Goal: Transaction & Acquisition: Purchase product/service

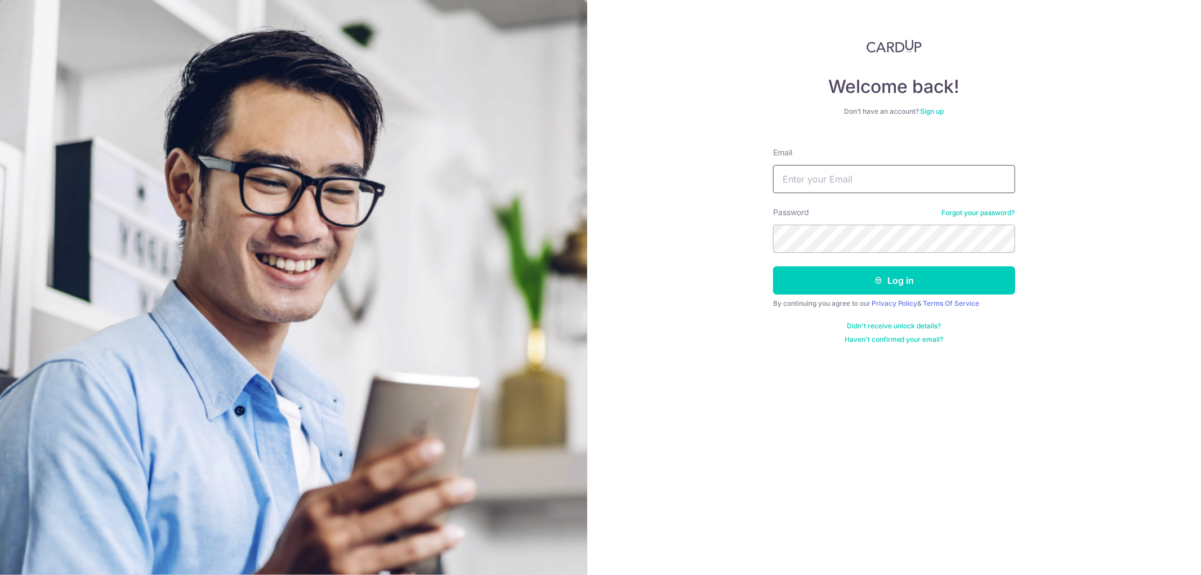
click at [827, 179] on input "Email" at bounding box center [894, 179] width 242 height 28
type input "michellelim@asapmedia.com.sg"
click at [773, 266] on button "Log in" at bounding box center [894, 280] width 242 height 28
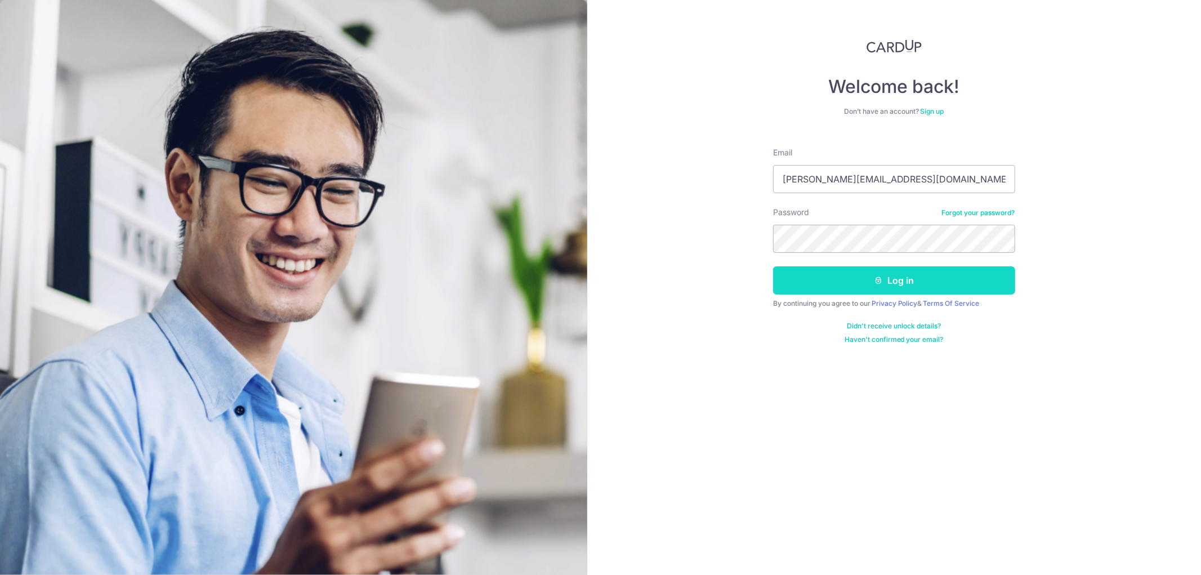
click at [874, 279] on icon "submit" at bounding box center [878, 280] width 9 height 9
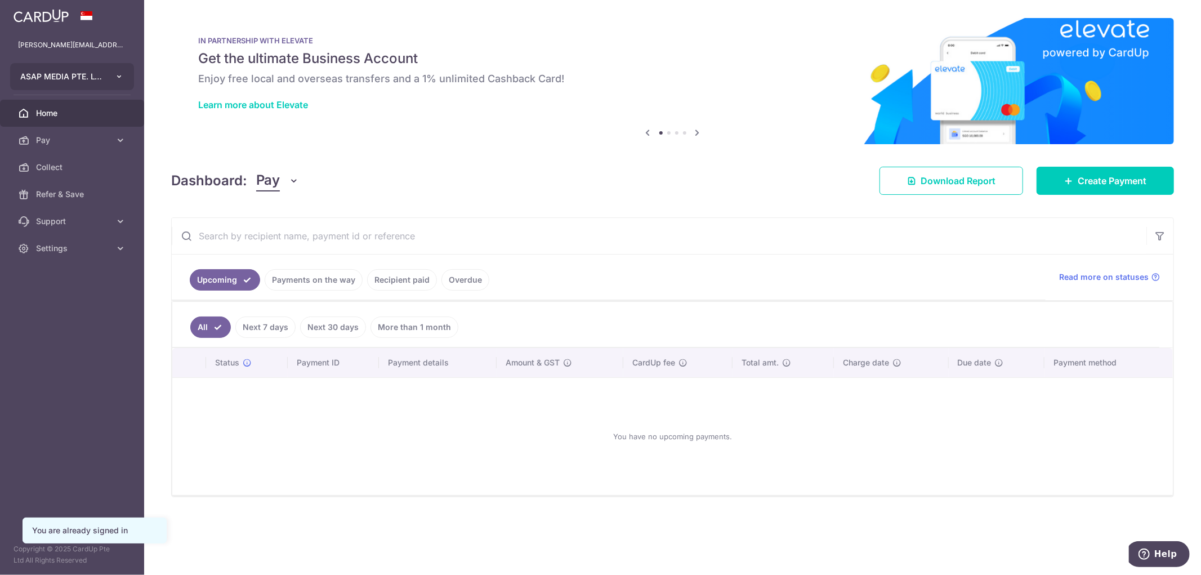
click at [96, 84] on button "ASAP MEDIA PTE. LTD." at bounding box center [72, 76] width 124 height 27
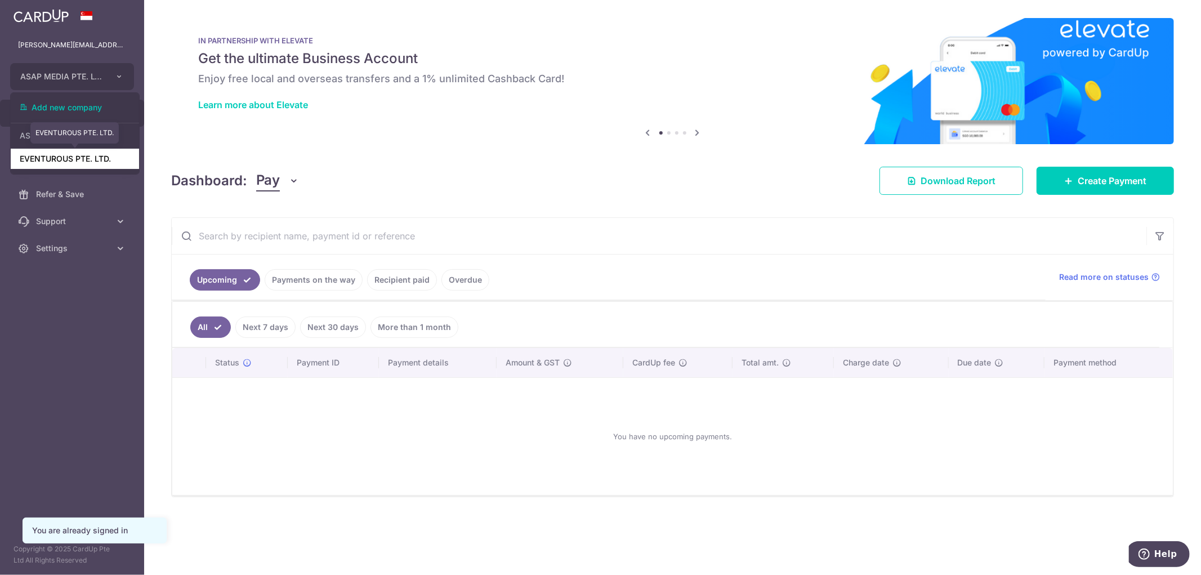
click at [84, 164] on link "EVENTUROUS PTE. LTD." at bounding box center [75, 159] width 128 height 20
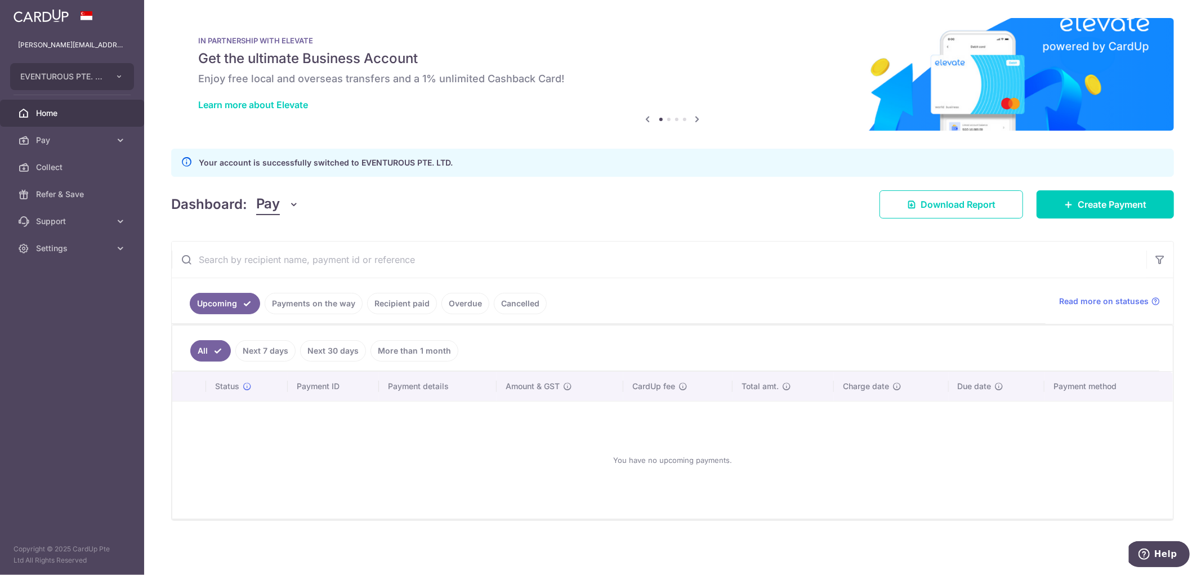
click at [395, 301] on link "Recipient paid" at bounding box center [402, 303] width 70 height 21
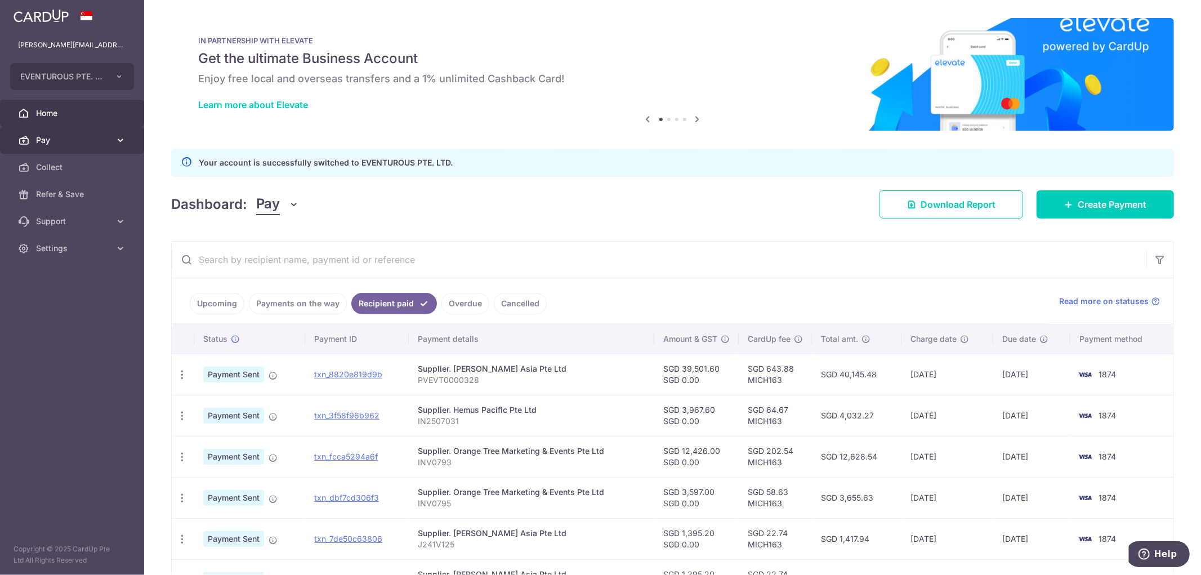
click at [113, 136] on link "Pay" at bounding box center [72, 140] width 144 height 27
click at [63, 164] on span "Payments" at bounding box center [73, 167] width 74 height 11
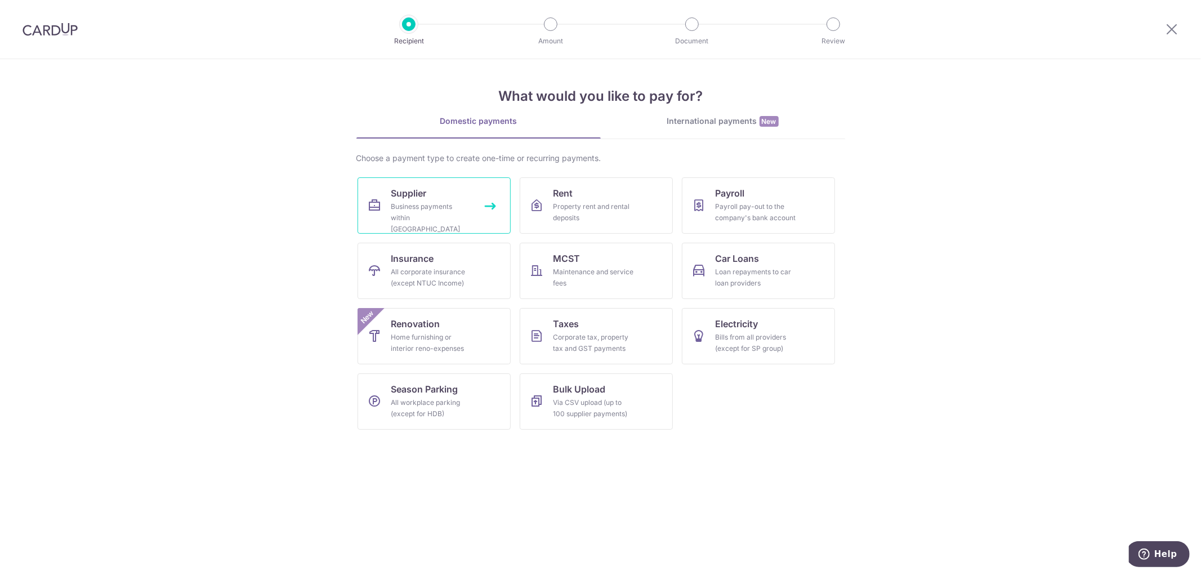
click at [396, 200] on link "Supplier Business payments within [GEOGRAPHIC_DATA]" at bounding box center [434, 205] width 153 height 56
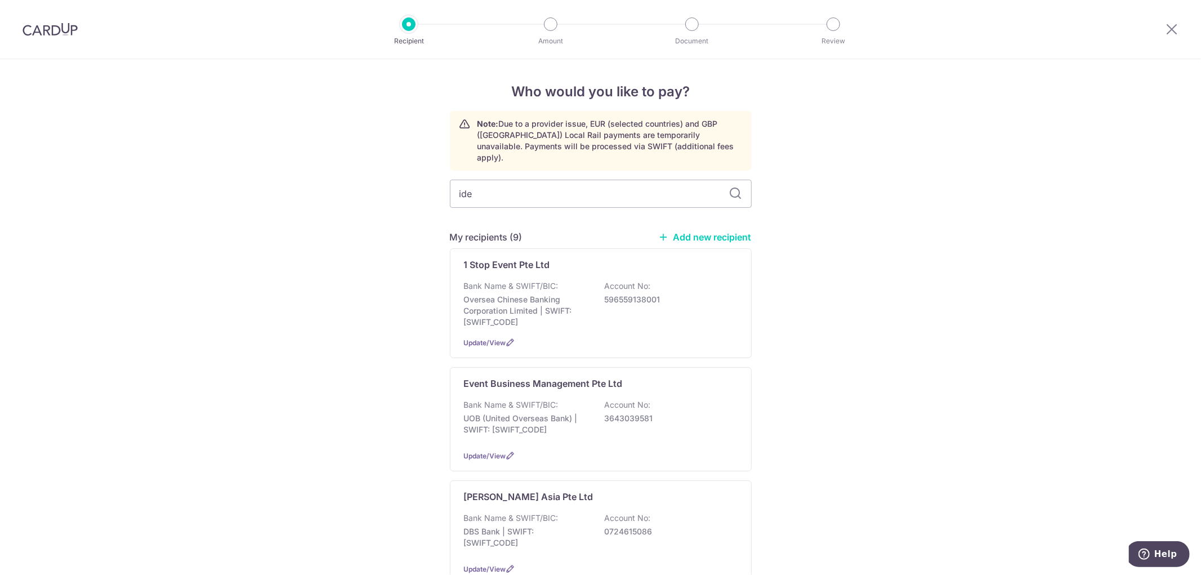
type input "idea"
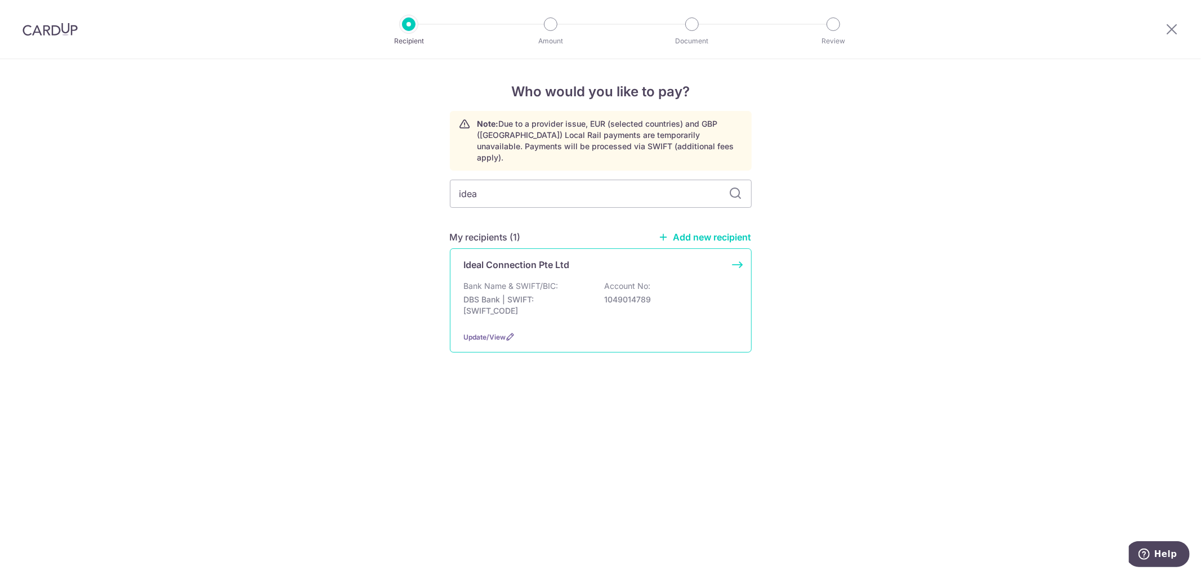
click at [530, 258] on p "Ideal Connection Pte Ltd" at bounding box center [517, 265] width 106 height 14
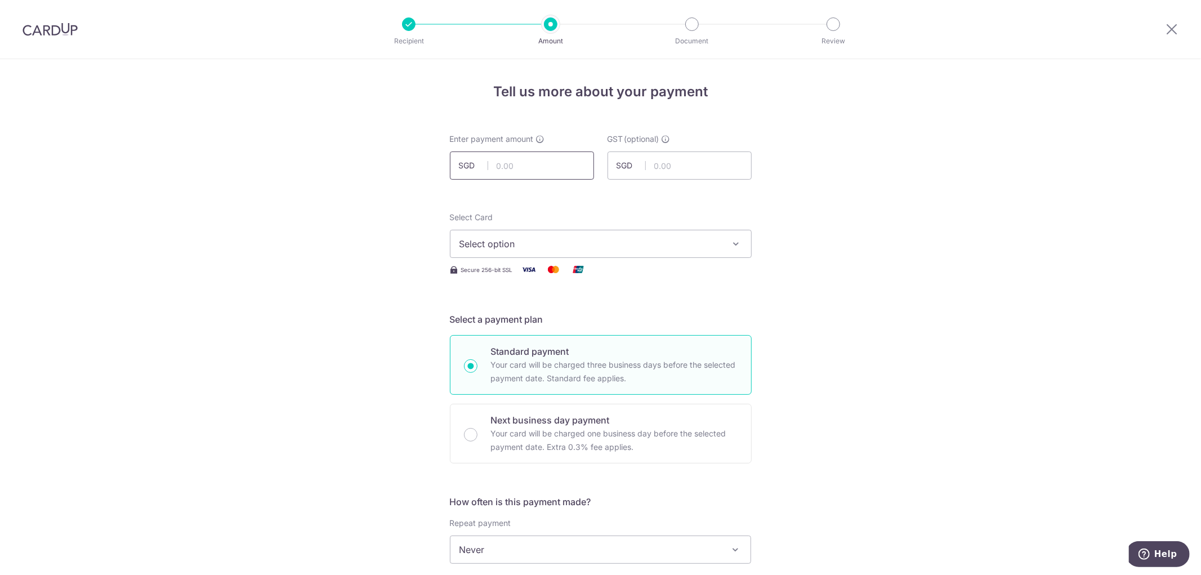
click at [536, 171] on input "text" at bounding box center [522, 165] width 144 height 28
type input "14,824.00"
click at [710, 237] on span "Select option" at bounding box center [591, 244] width 262 height 14
click at [527, 351] on span "**** 1874" at bounding box center [601, 352] width 283 height 14
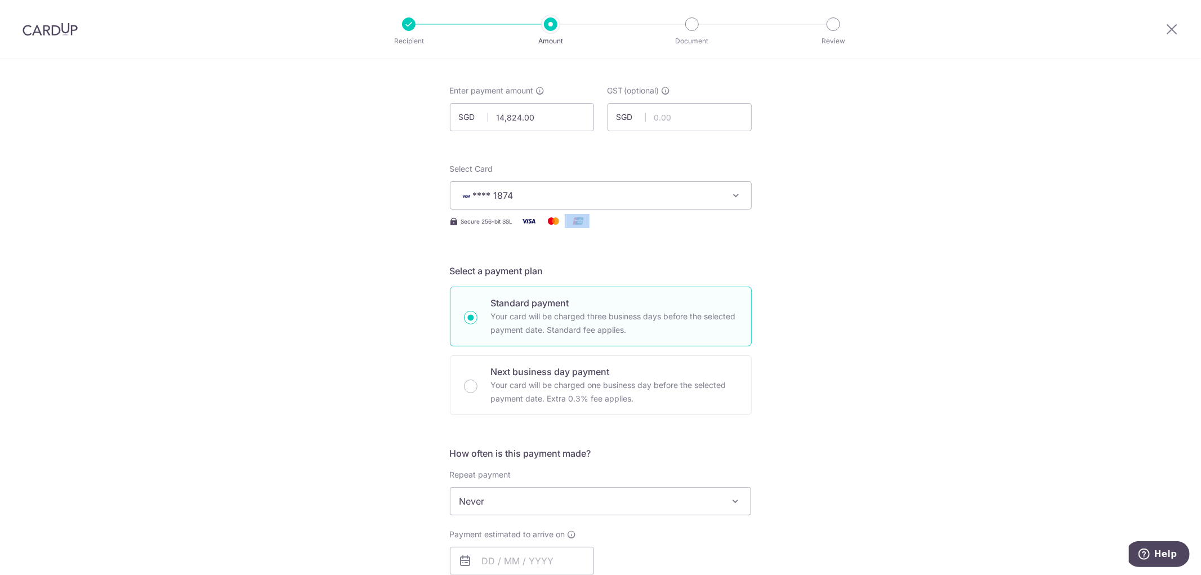
scroll to position [125, 0]
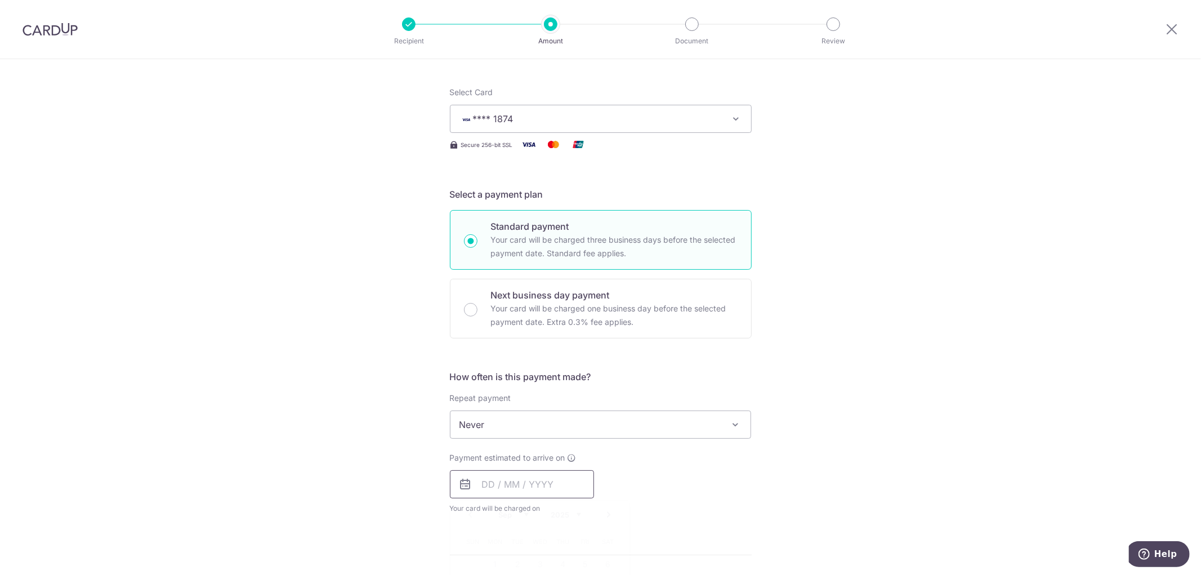
click at [519, 484] on input "text" at bounding box center [522, 484] width 144 height 28
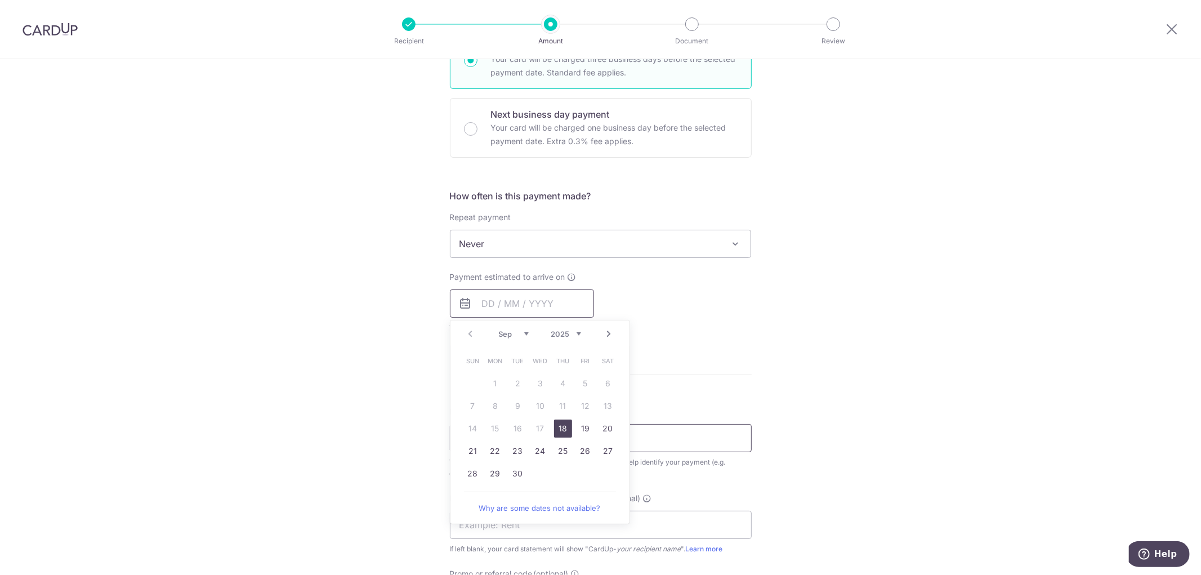
scroll to position [313, 0]
click at [560, 424] on link "18" at bounding box center [563, 422] width 18 height 18
type input "18/09/2025"
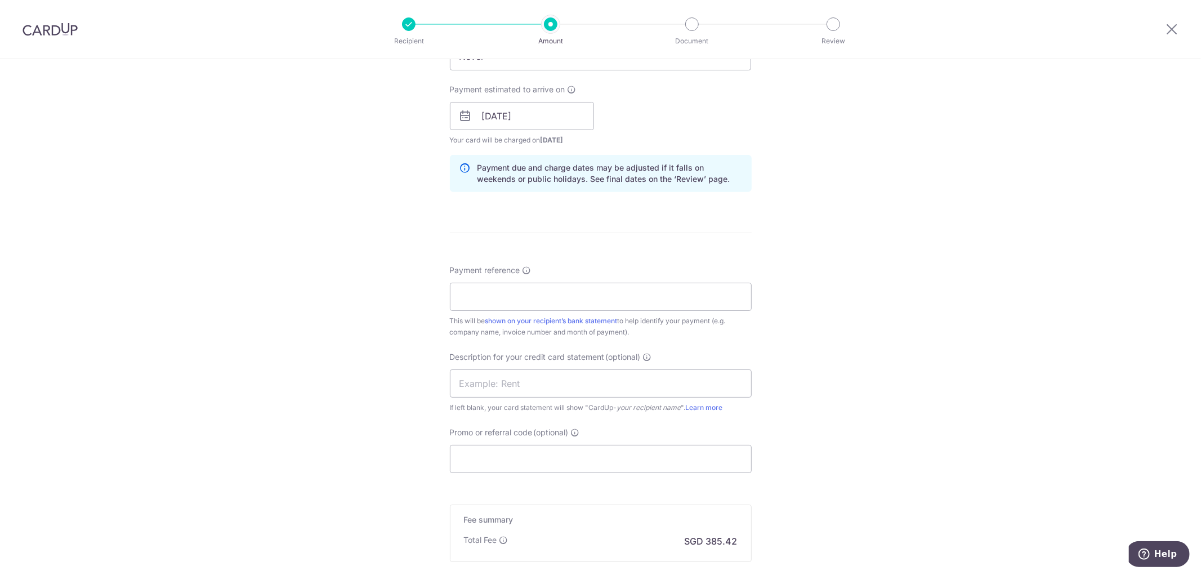
scroll to position [500, 0]
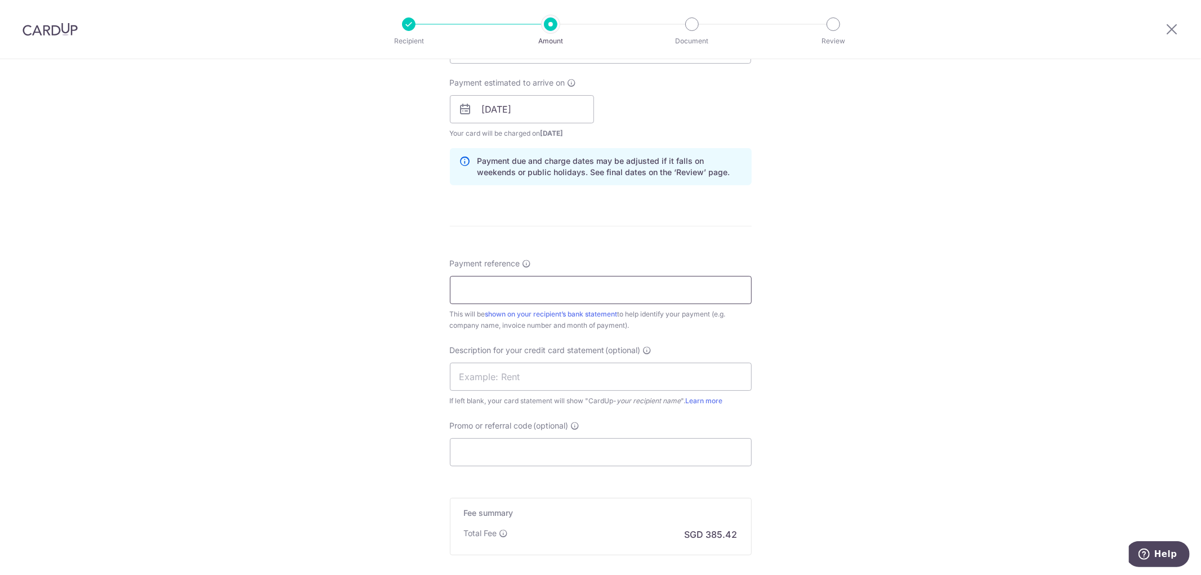
click at [531, 294] on input "Payment reference" at bounding box center [601, 290] width 302 height 28
type input "02501161,02501318,02501320"
click at [652, 373] on input "text" at bounding box center [601, 377] width 302 height 28
click at [528, 440] on input "Promo or referral code (optional)" at bounding box center [601, 452] width 302 height 28
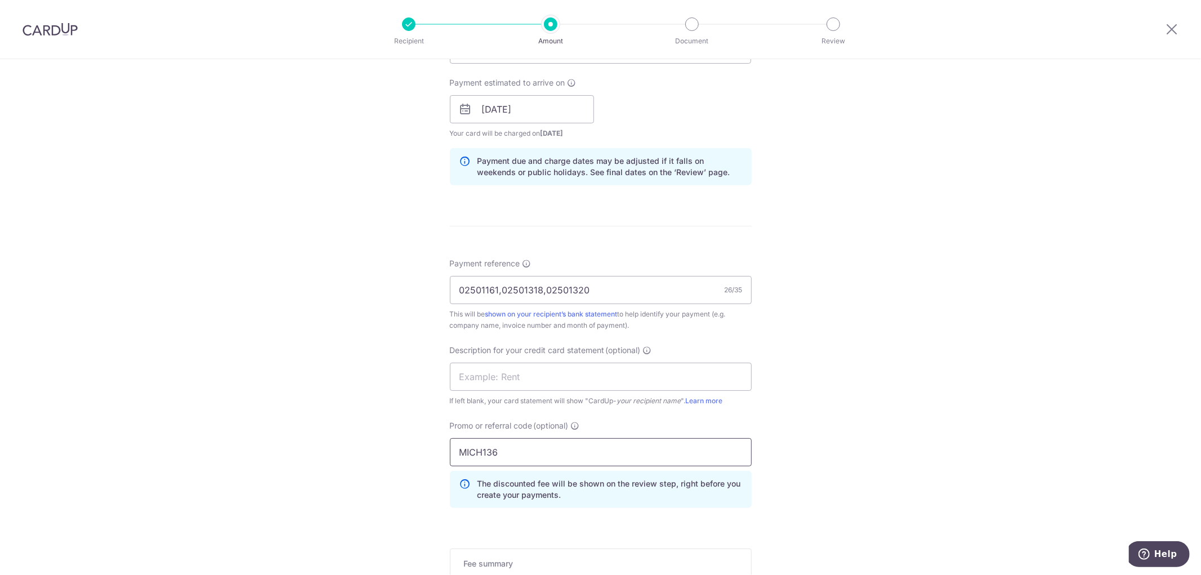
type input "MICH136"
click at [976, 450] on div "Tell us more about your payment Enter payment amount SGD 14,824.00 14824.00 GST…" at bounding box center [600, 154] width 1201 height 1191
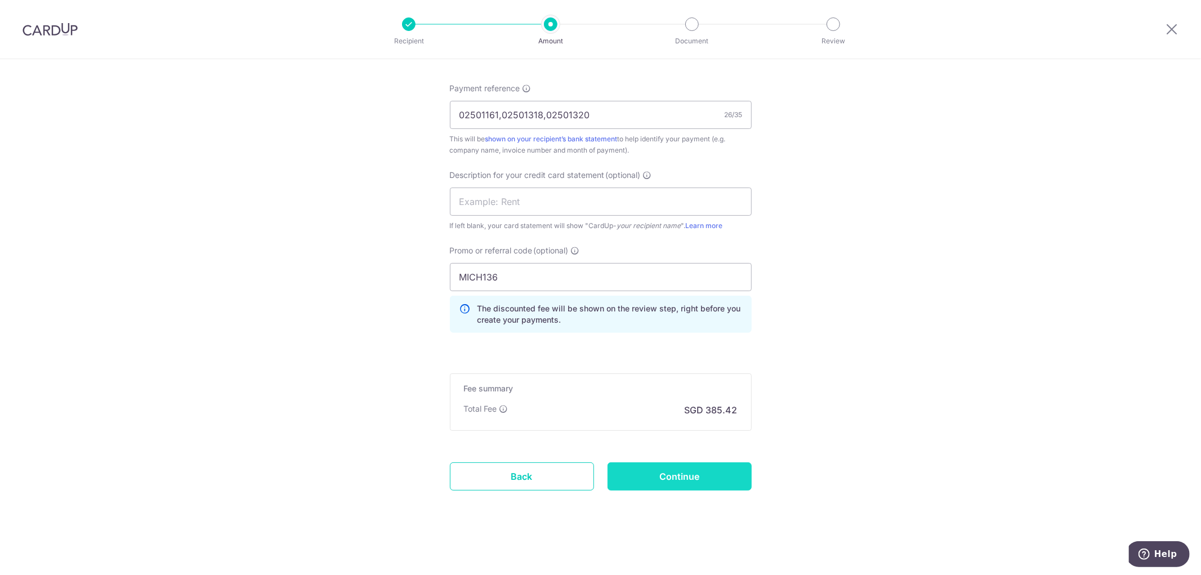
click at [697, 480] on input "Continue" at bounding box center [680, 476] width 144 height 28
type input "Create Schedule"
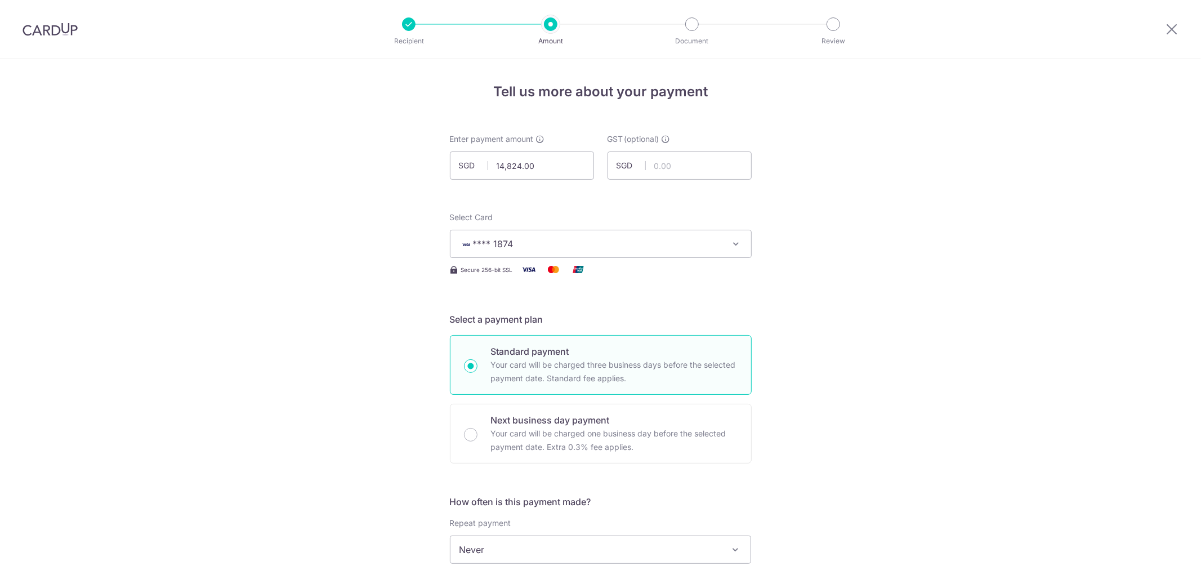
scroll to position [707, 0]
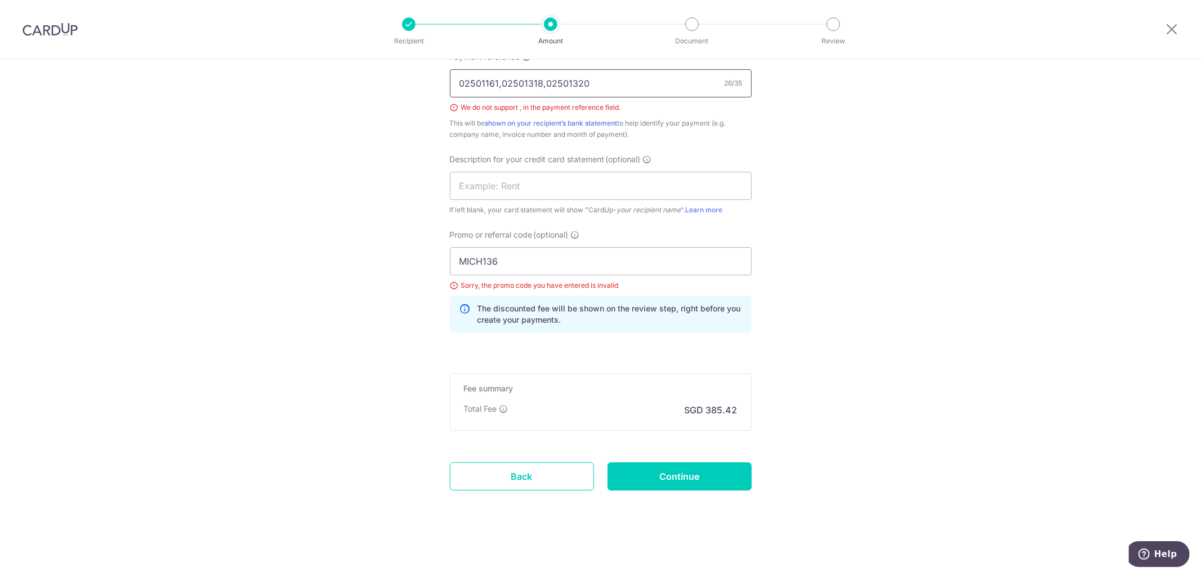
click at [498, 83] on input "02501161,02501318,02501320" at bounding box center [601, 83] width 302 height 28
click at [539, 82] on input "02501161 02501318,02501320" at bounding box center [601, 83] width 302 height 28
type input "02501161 02501318 02501320"
click at [543, 264] on input "MICH136" at bounding box center [601, 261] width 302 height 28
click at [556, 265] on input "MICH136" at bounding box center [601, 261] width 302 height 28
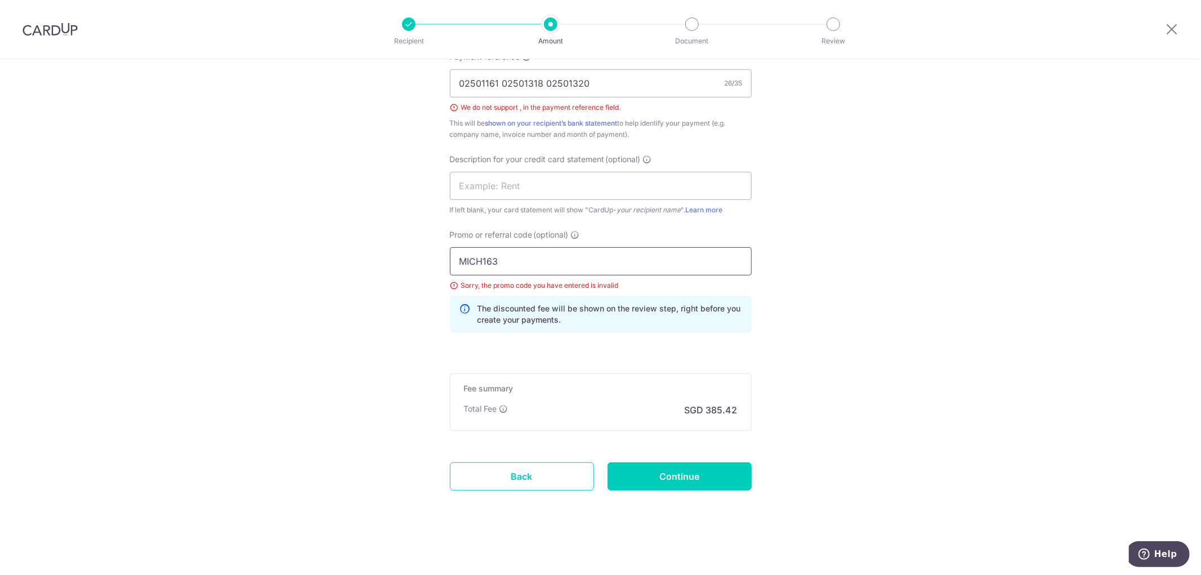
type input "MICH163"
click at [677, 484] on input "Continue" at bounding box center [680, 476] width 144 height 28
type input "Create Schedule"
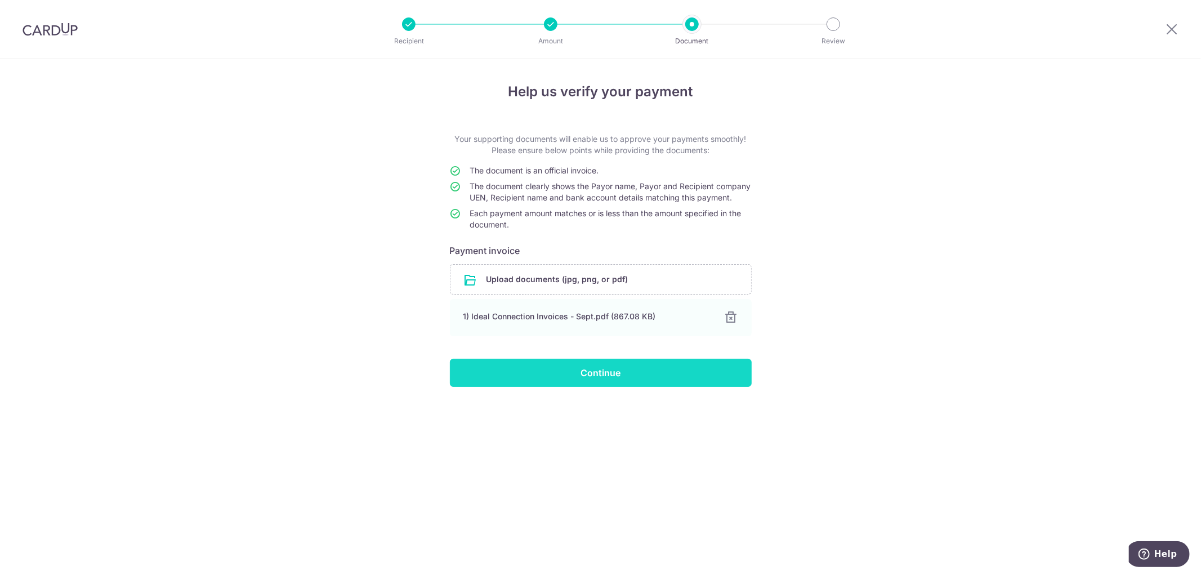
click at [618, 378] on input "Continue" at bounding box center [601, 373] width 302 height 28
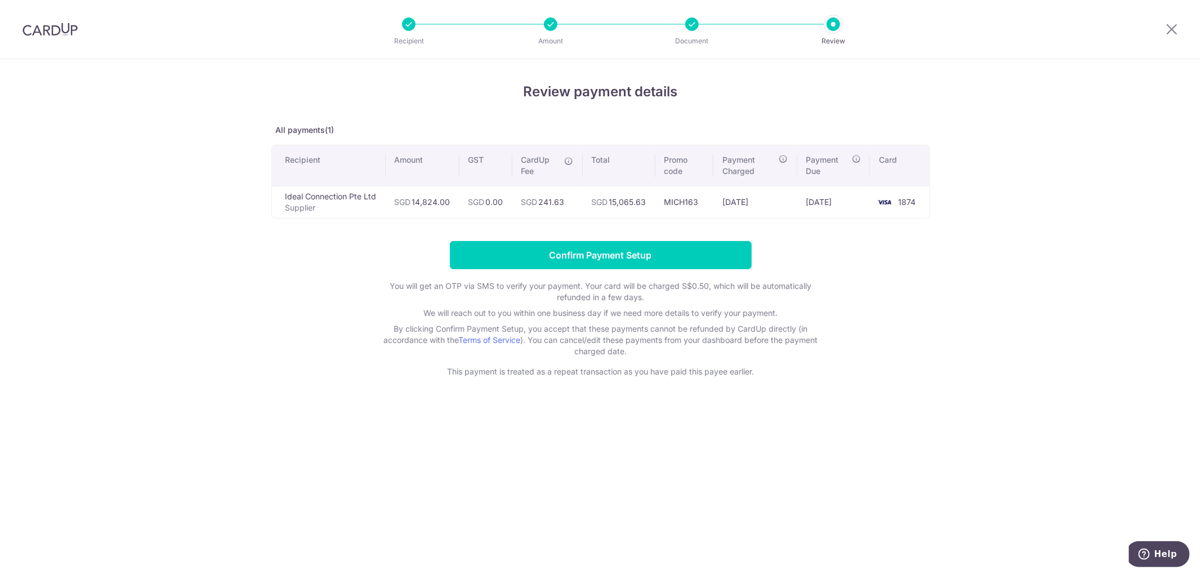
drag, startPoint x: 285, startPoint y: 316, endPoint x: 305, endPoint y: 305, distance: 23.0
click at [296, 309] on form "Confirm Payment Setup You will get an OTP via SMS to verify your payment. Your …" at bounding box center [600, 309] width 659 height 136
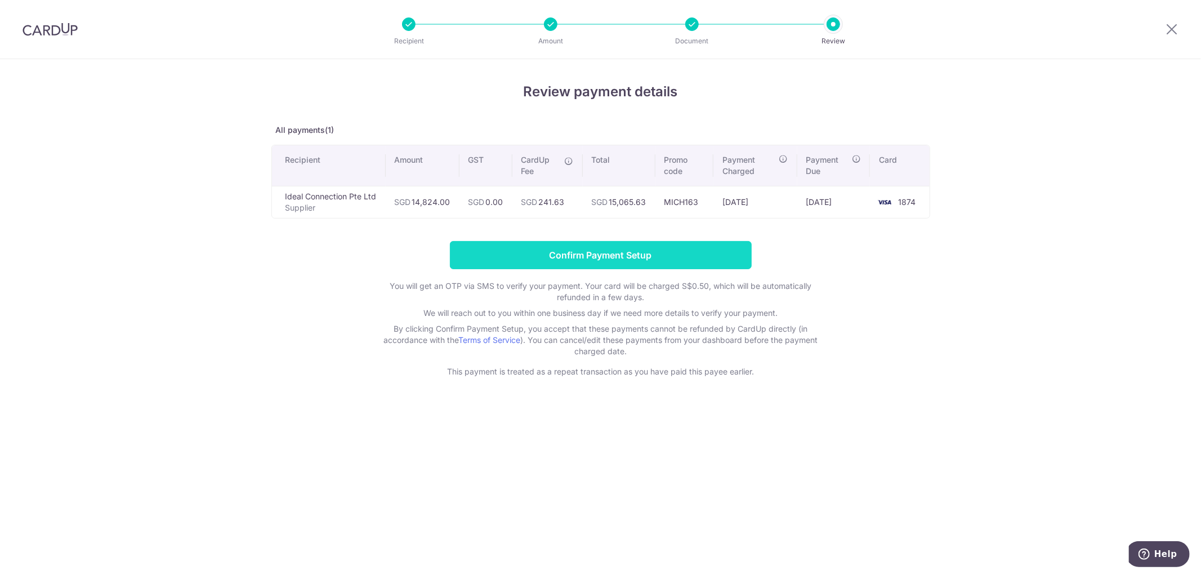
click at [511, 249] on input "Confirm Payment Setup" at bounding box center [601, 255] width 302 height 28
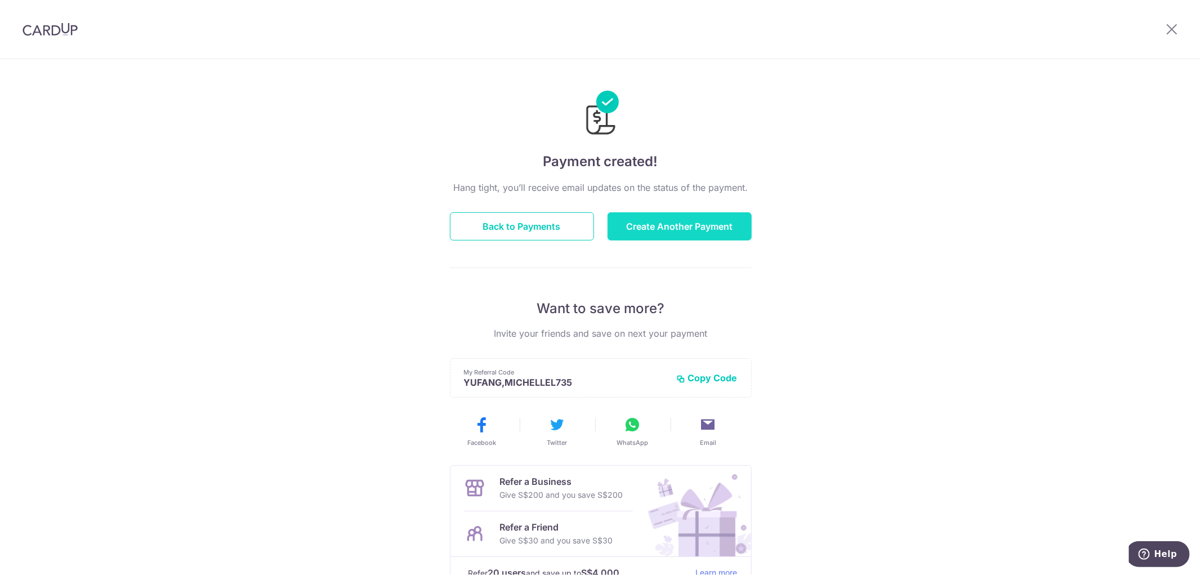
click at [645, 229] on button "Create Another Payment" at bounding box center [680, 226] width 144 height 28
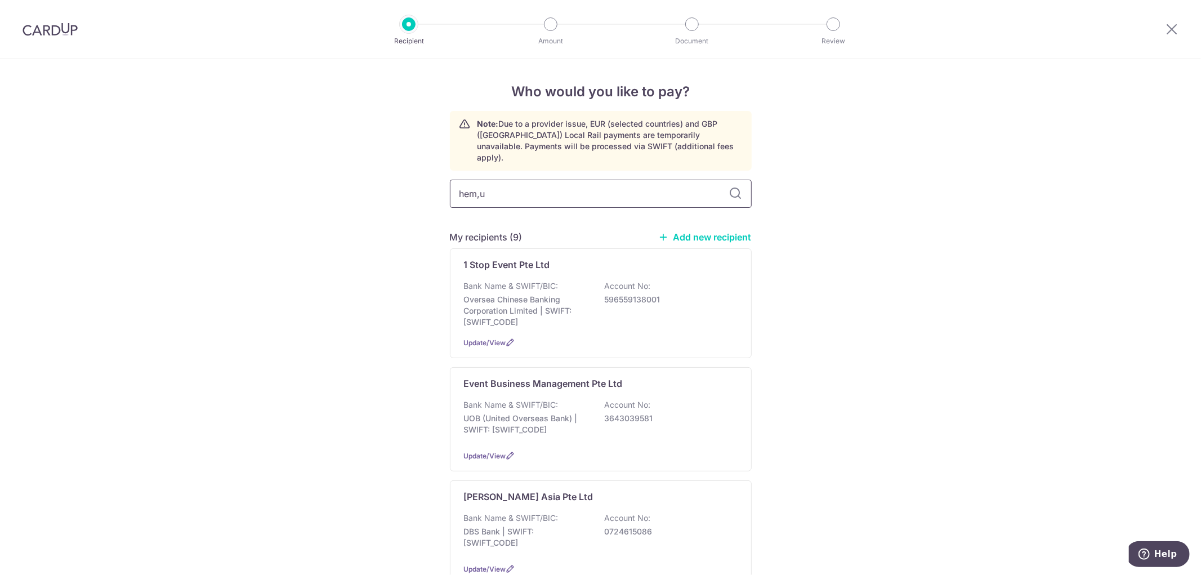
type input "hem,"
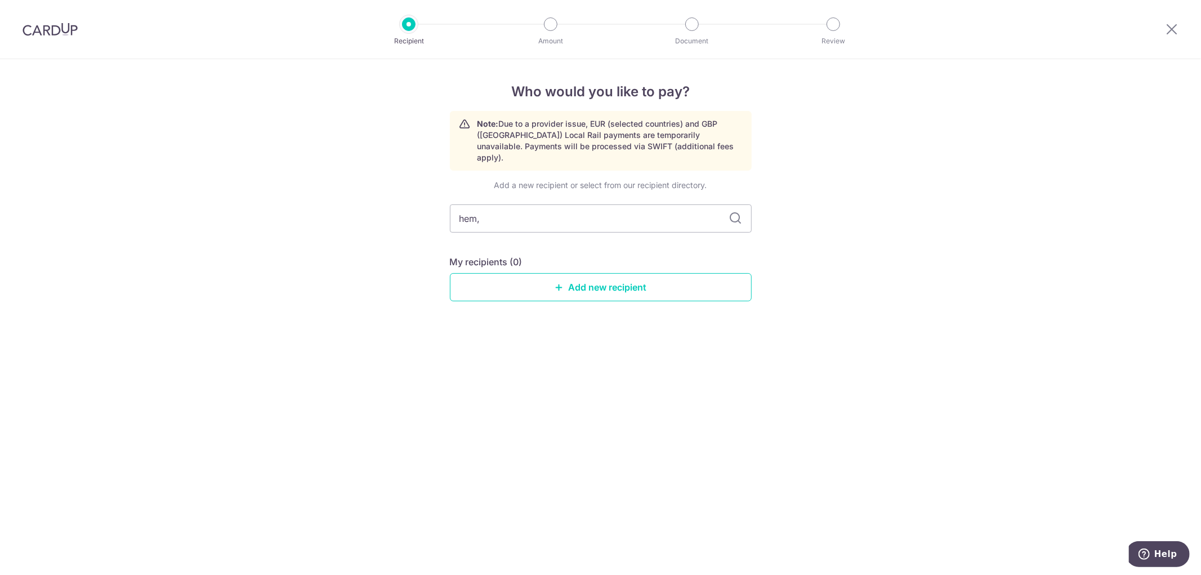
type input "hem"
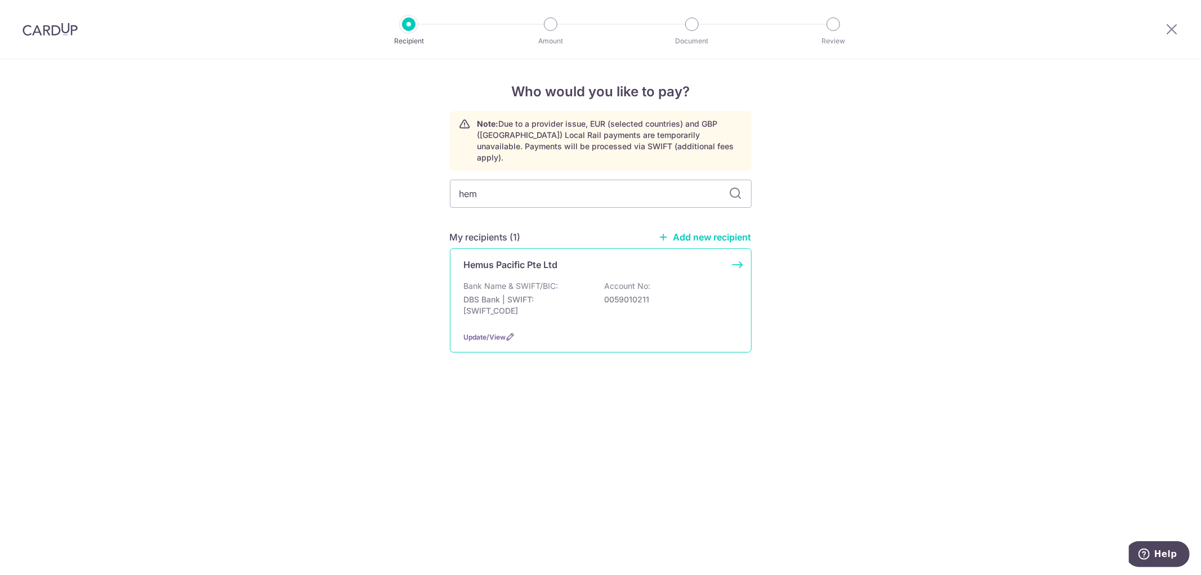
type input "hemu"
click at [584, 266] on div "Hemus Pacific Pte Ltd Bank Name & SWIFT/BIC: DBS Bank | SWIFT: DBSSSGSGXXX Acco…" at bounding box center [601, 300] width 302 height 104
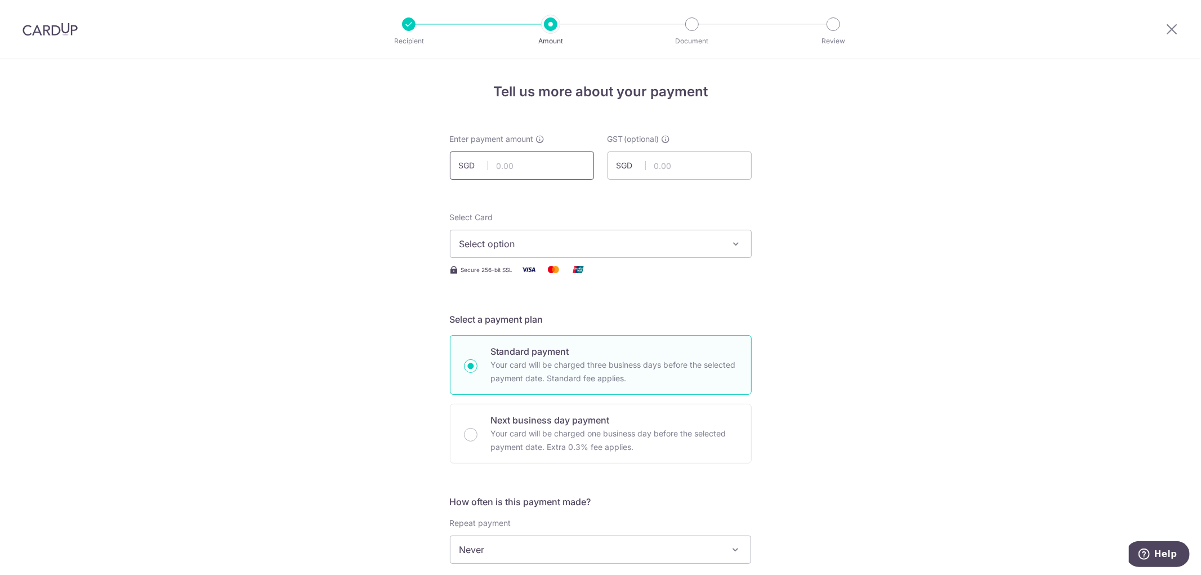
click at [524, 153] on input "text" at bounding box center [522, 165] width 144 height 28
type input "29,103.00"
click at [594, 242] on span "Select option" at bounding box center [591, 244] width 262 height 14
click at [554, 347] on span "**** 1874" at bounding box center [601, 352] width 283 height 14
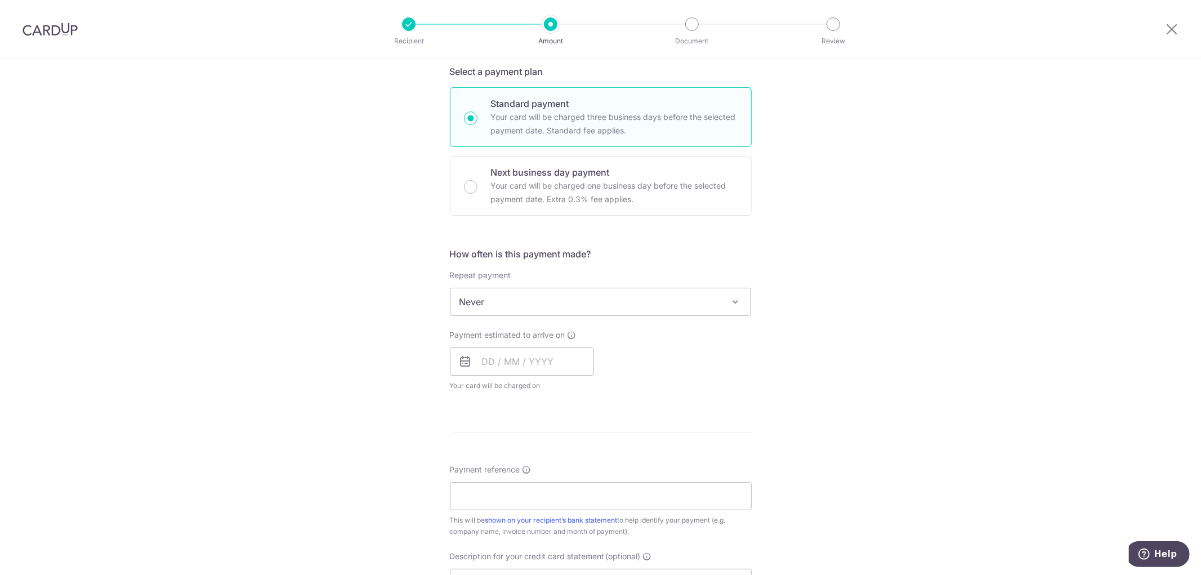
scroll to position [250, 0]
click at [531, 367] on input "text" at bounding box center [522, 359] width 144 height 28
click at [555, 488] on link "18" at bounding box center [563, 484] width 18 height 18
type input "18/09/2025"
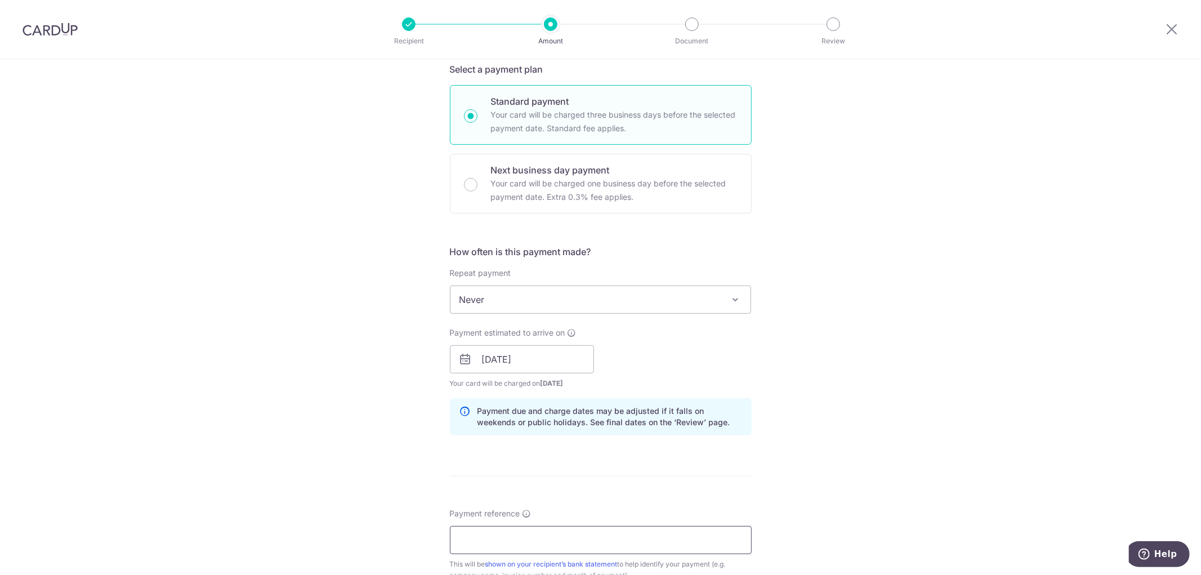
click at [511, 532] on input "Payment reference" at bounding box center [601, 540] width 302 height 28
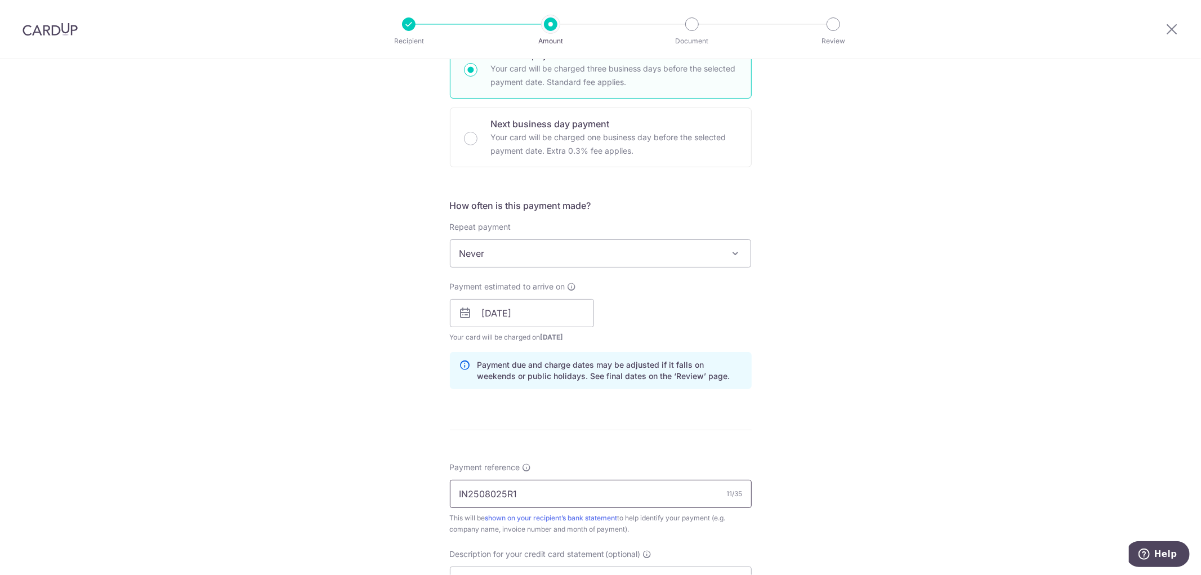
scroll to position [500, 0]
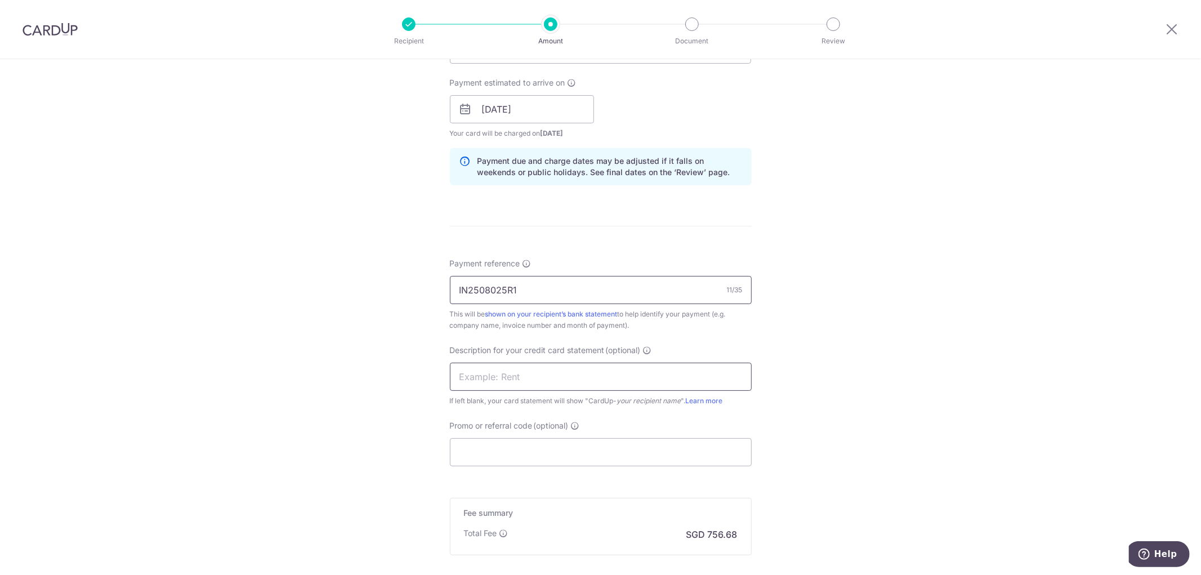
type input "IN2508025R1"
click at [548, 373] on input "text" at bounding box center [601, 377] width 302 height 28
type input "Roadshow"
click at [506, 447] on input "Promo or referral code (optional)" at bounding box center [601, 452] width 302 height 28
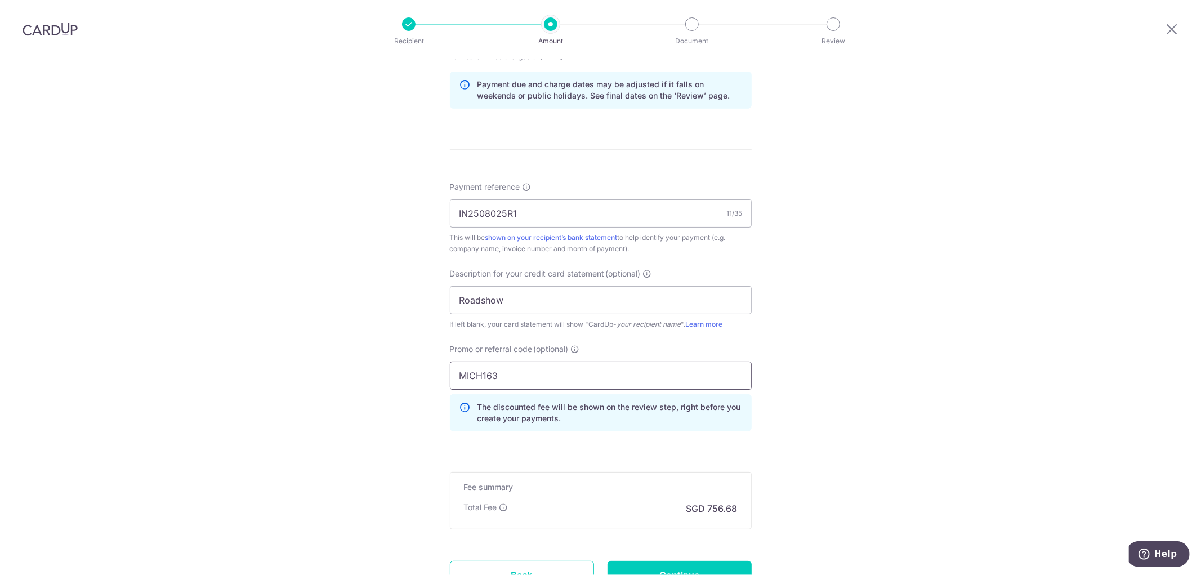
scroll to position [676, 0]
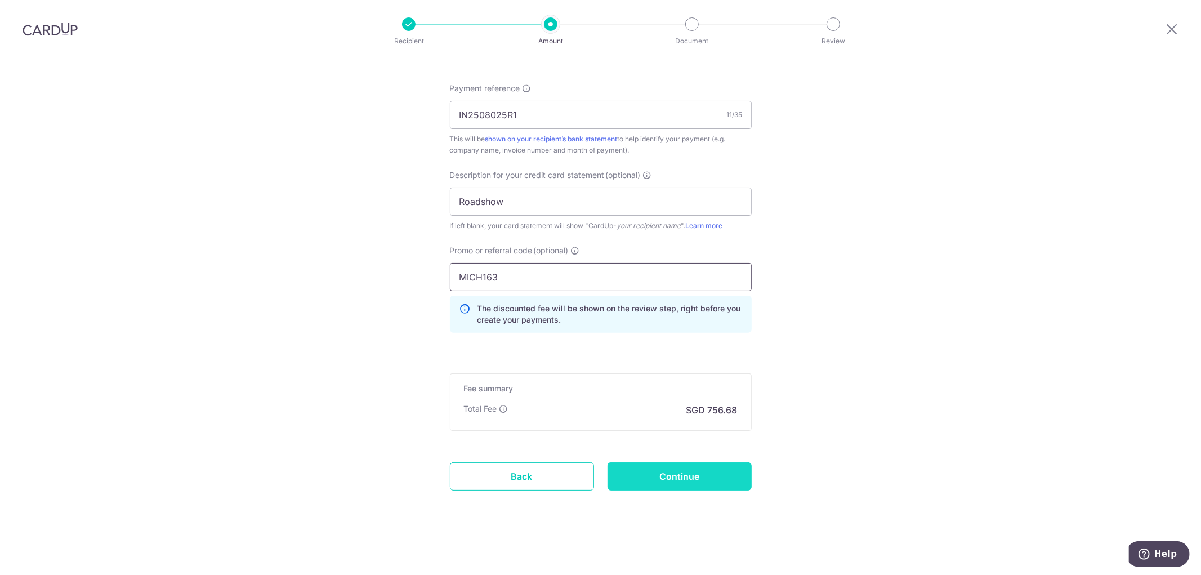
type input "MICH163"
click at [704, 475] on input "Continue" at bounding box center [680, 476] width 144 height 28
type input "Create Schedule"
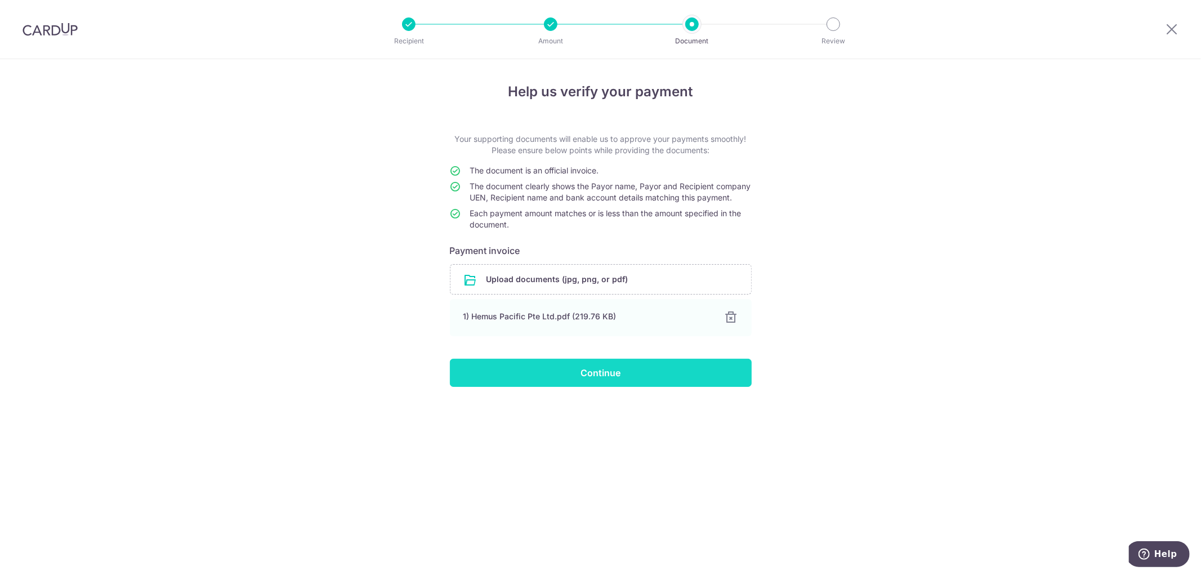
click at [567, 387] on input "Continue" at bounding box center [601, 373] width 302 height 28
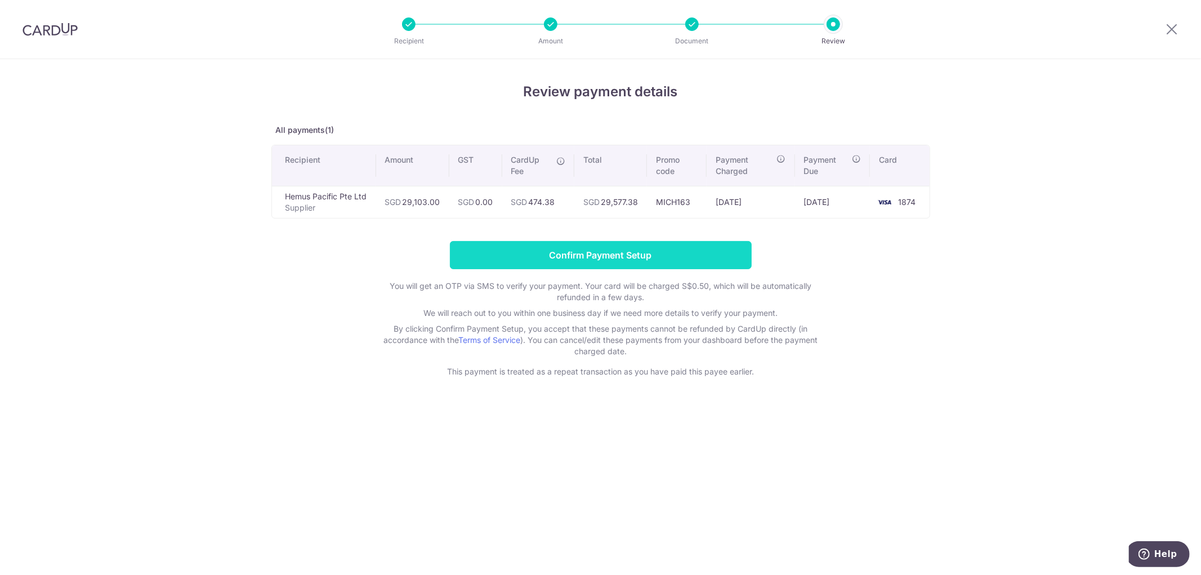
click at [648, 254] on input "Confirm Payment Setup" at bounding box center [601, 255] width 302 height 28
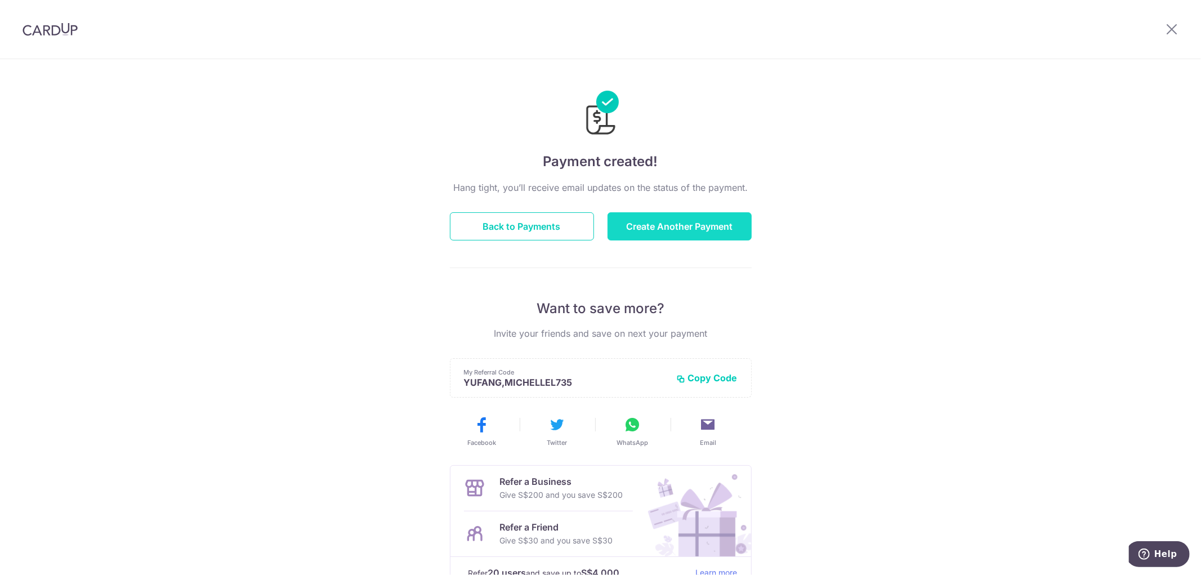
click at [653, 227] on button "Create Another Payment" at bounding box center [680, 226] width 144 height 28
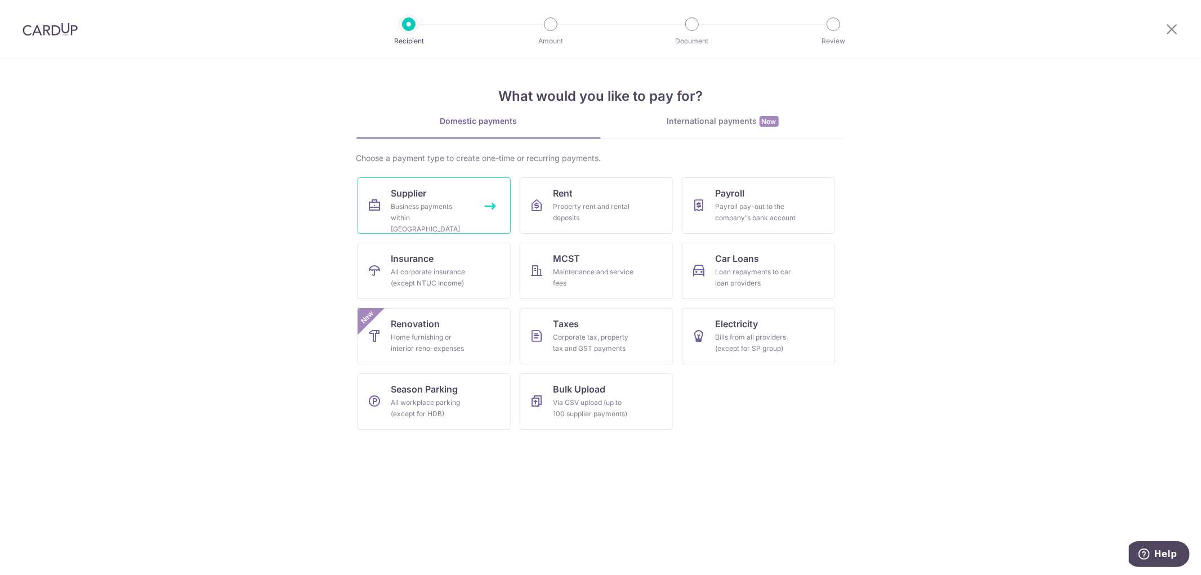
click at [407, 213] on div "Business payments within Singapore" at bounding box center [431, 218] width 81 height 34
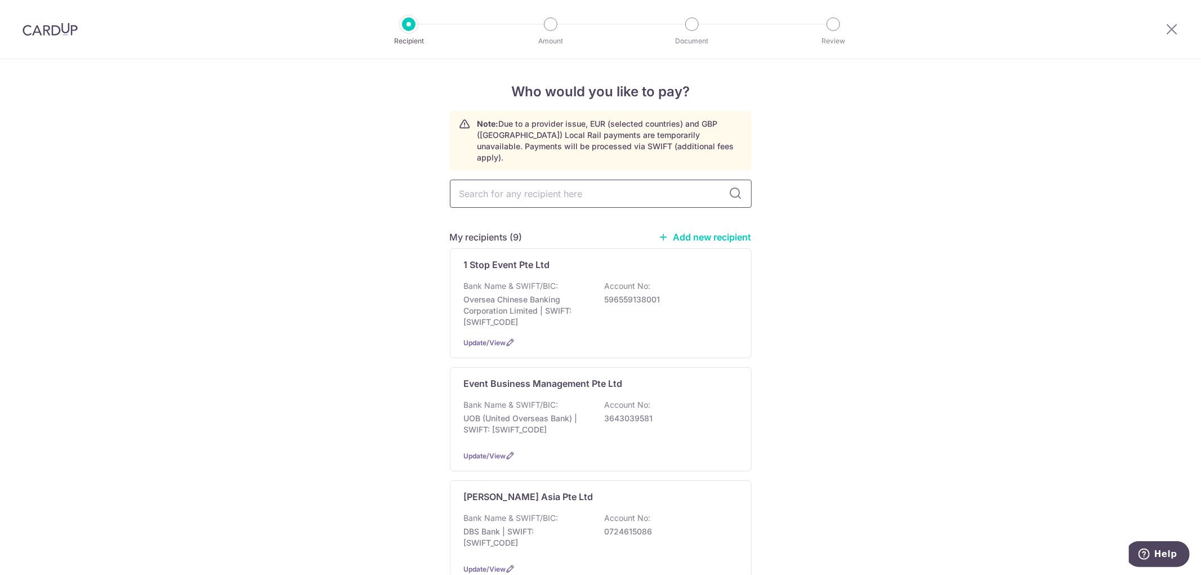
click at [498, 180] on input "text" at bounding box center [601, 194] width 302 height 28
type input "orang"
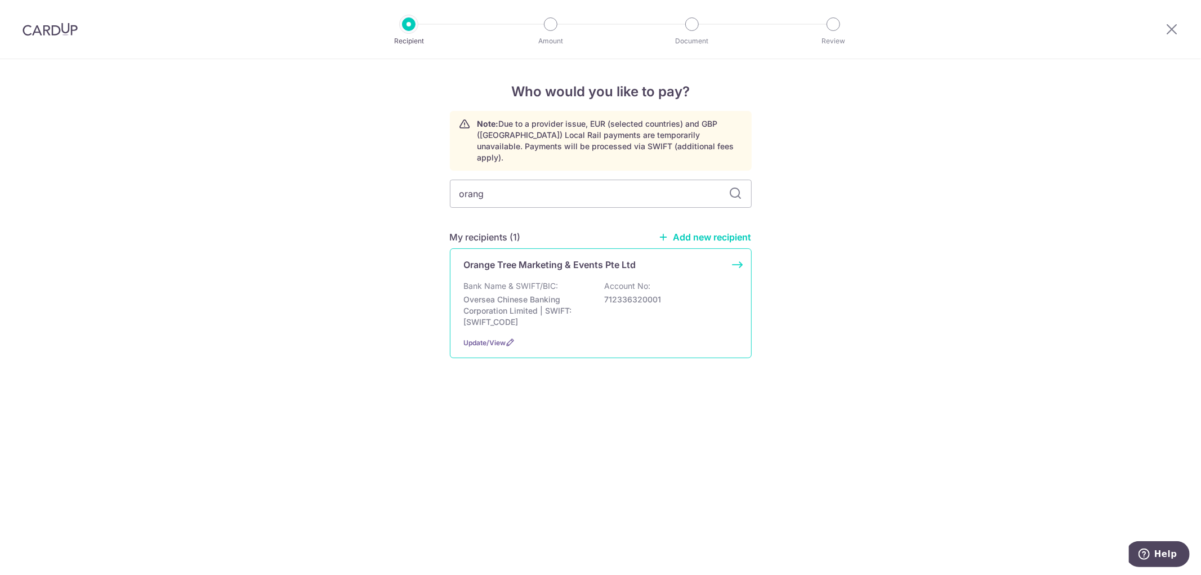
click at [533, 280] on p "Bank Name & SWIFT/BIC:" at bounding box center [511, 285] width 95 height 11
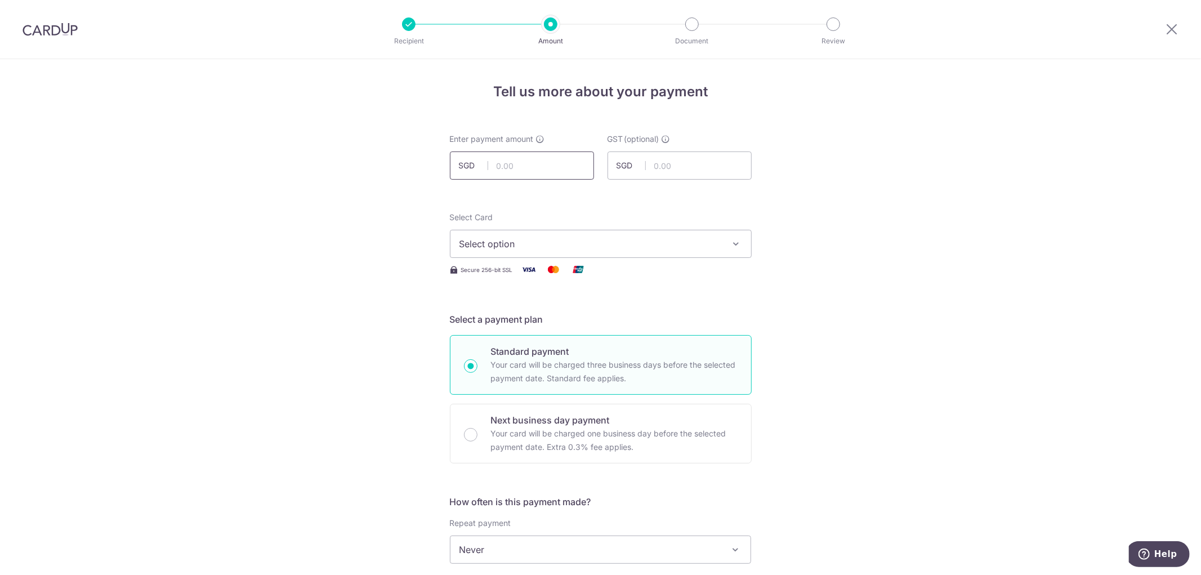
click at [515, 169] on input "text" at bounding box center [522, 165] width 144 height 28
type input "32,373.00"
click at [648, 246] on span "Select option" at bounding box center [591, 244] width 262 height 14
click at [569, 347] on span "**** 1874" at bounding box center [601, 352] width 283 height 14
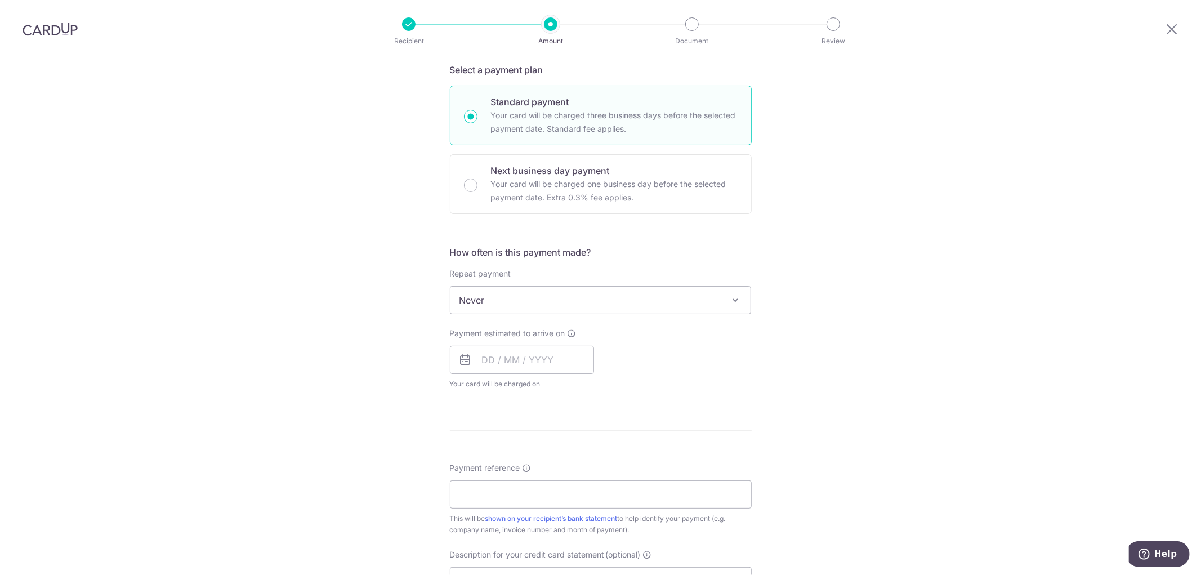
scroll to position [250, 0]
click at [527, 362] on input "text" at bounding box center [522, 359] width 144 height 28
click at [561, 488] on link "18" at bounding box center [563, 484] width 18 height 18
type input "[DATE]"
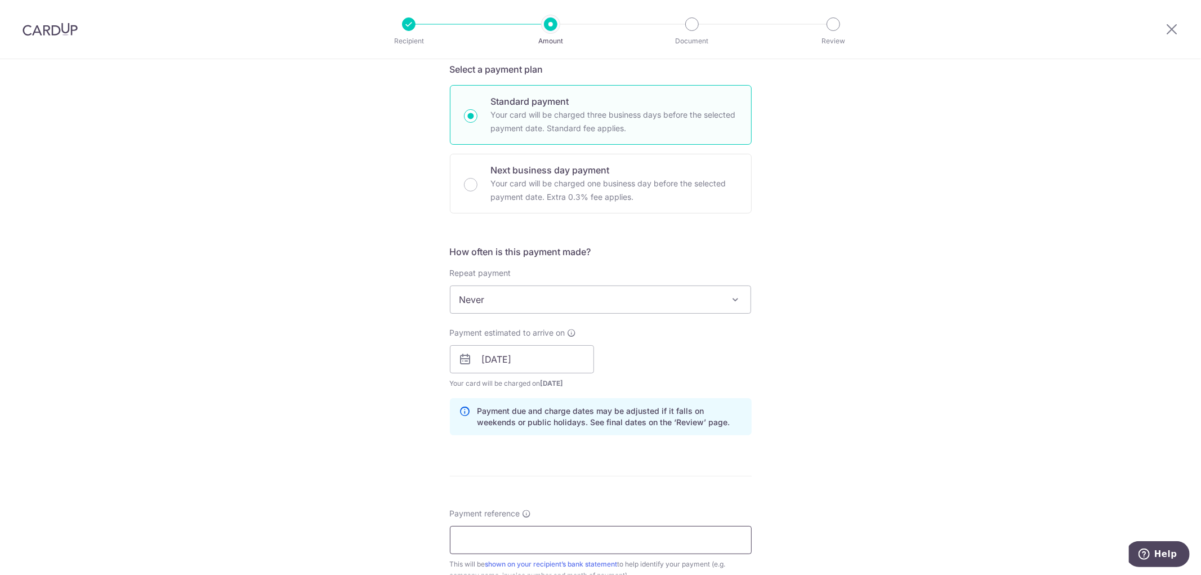
click at [565, 545] on input "Payment reference" at bounding box center [601, 540] width 302 height 28
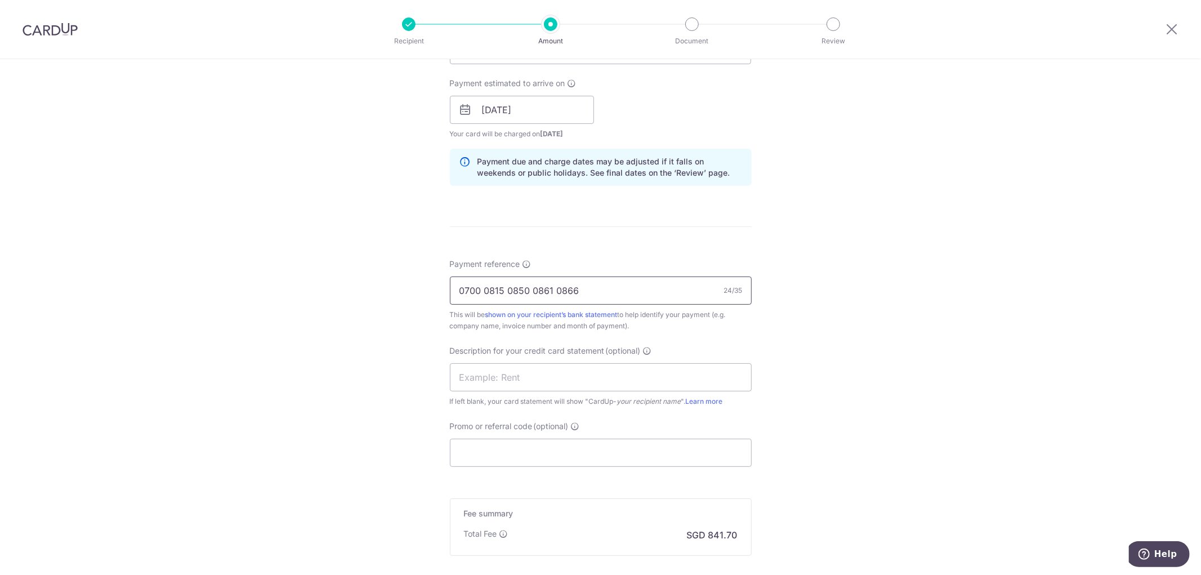
scroll to position [500, 0]
type input "0700 0815 0850 0861 0866"
click at [538, 382] on input "text" at bounding box center [601, 377] width 302 height 28
type input "Roadshow"
click at [507, 454] on input "Promo or referral code (optional)" at bounding box center [601, 452] width 302 height 28
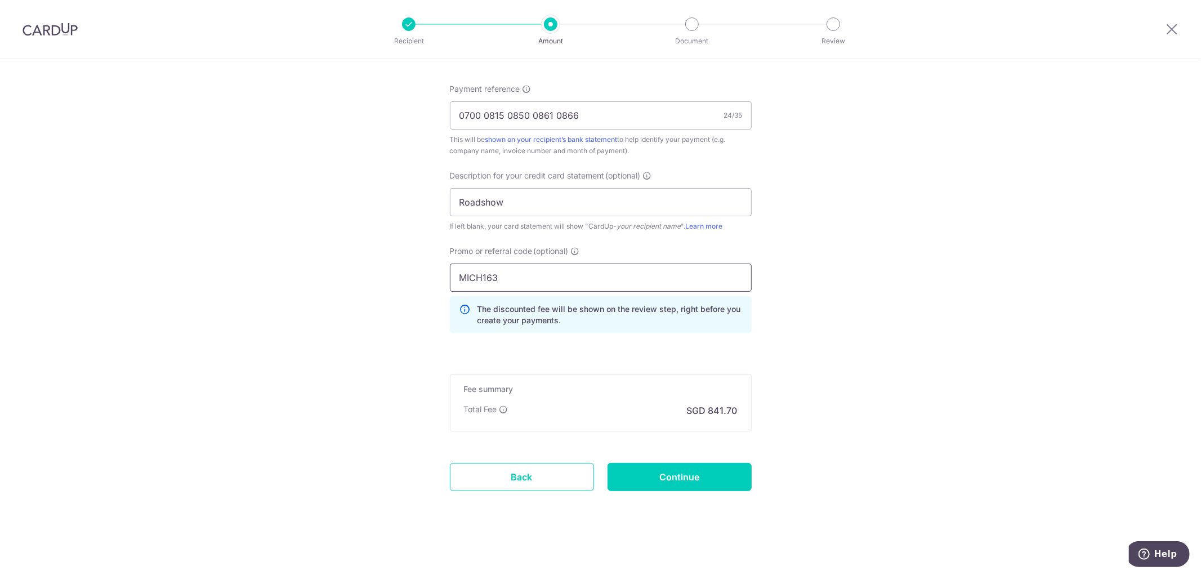
scroll to position [676, 0]
type input "MICH163"
click at [706, 473] on input "Continue" at bounding box center [680, 476] width 144 height 28
type input "Create Schedule"
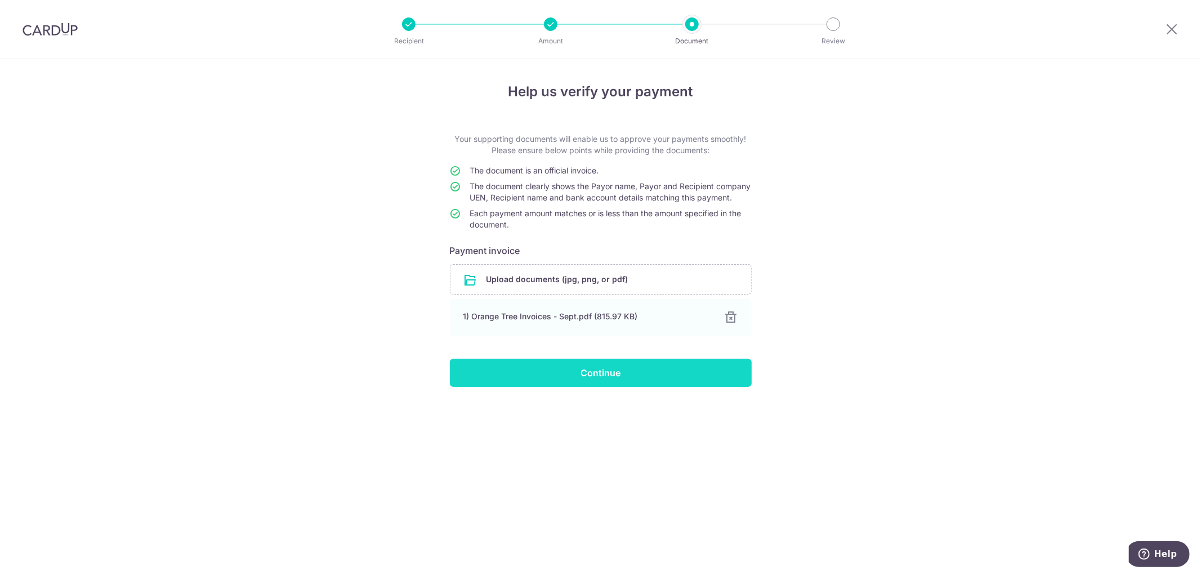
click at [590, 387] on input "Continue" at bounding box center [601, 373] width 302 height 28
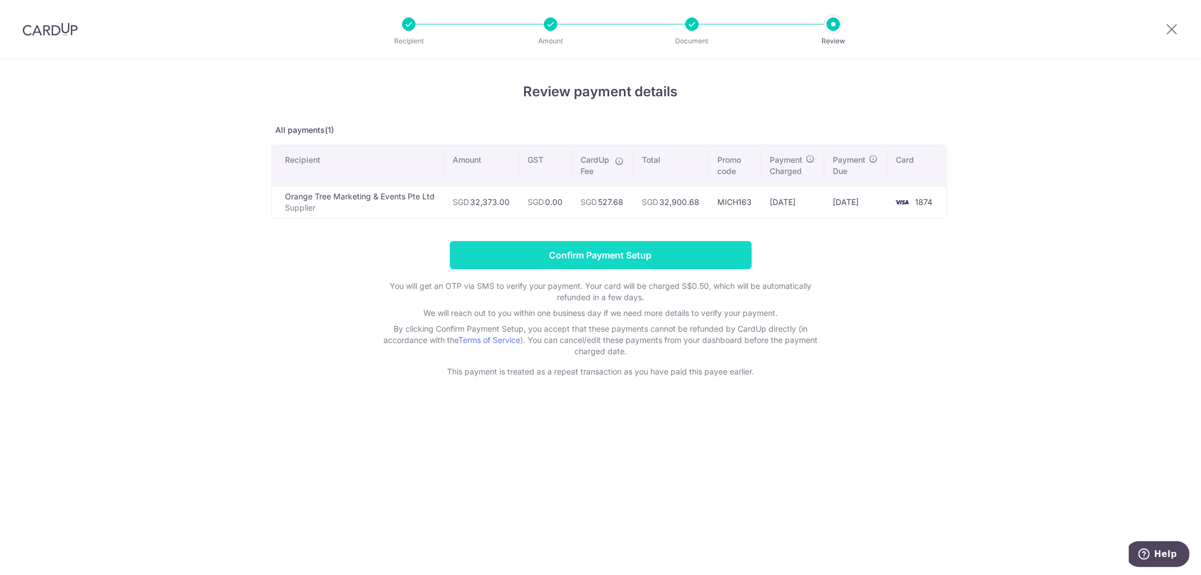
click at [659, 256] on input "Confirm Payment Setup" at bounding box center [601, 255] width 302 height 28
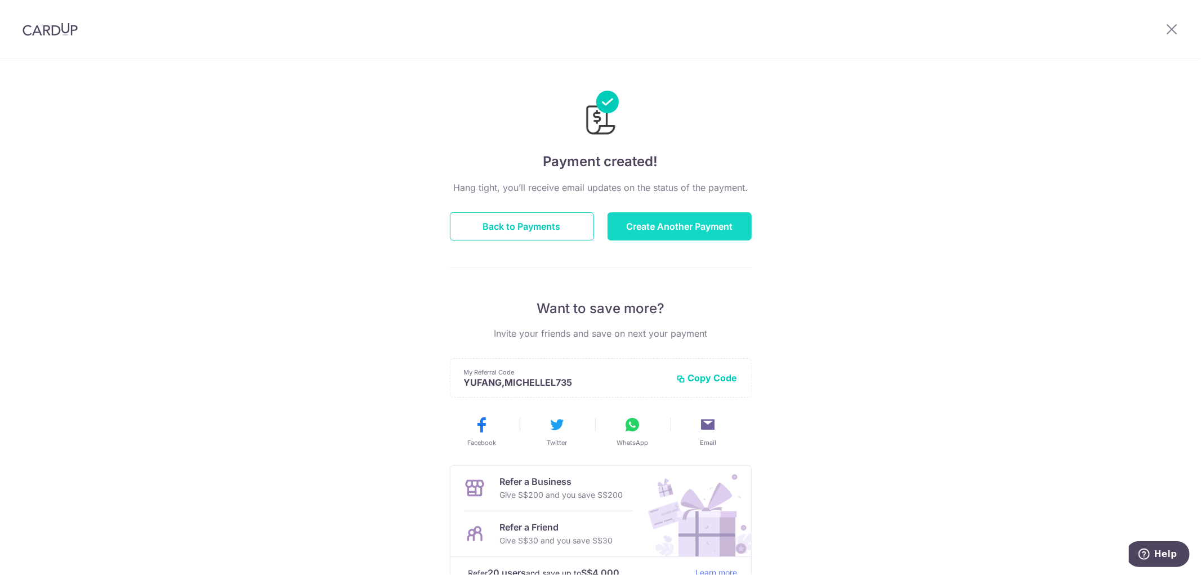
click at [661, 223] on button "Create Another Payment" at bounding box center [680, 226] width 144 height 28
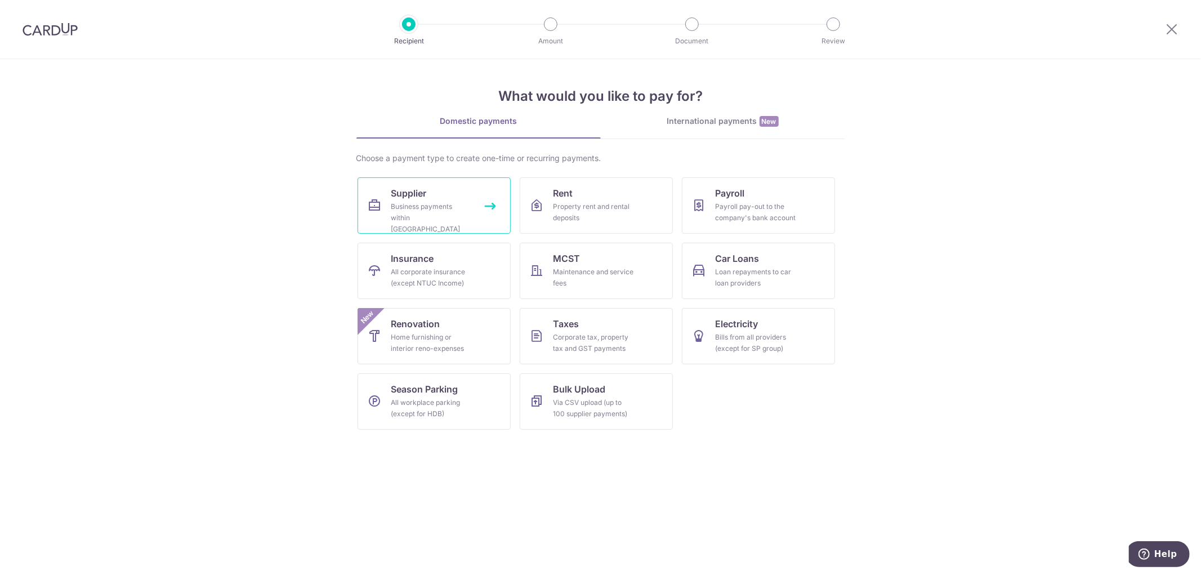
click at [445, 214] on div "Business payments within Singapore" at bounding box center [431, 218] width 81 height 34
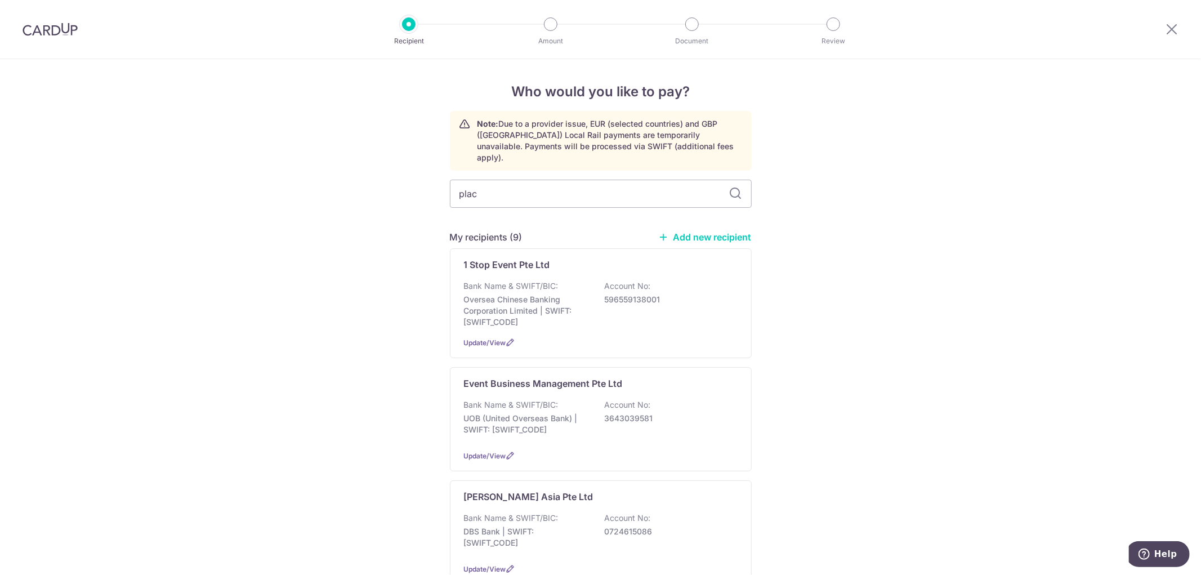
type input "place"
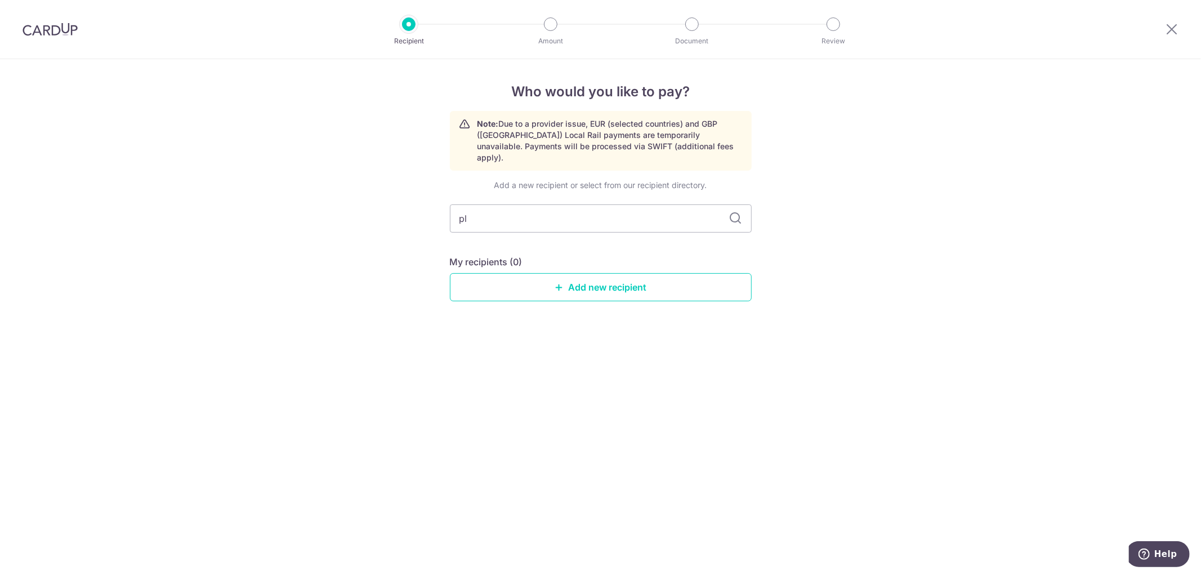
type input "p"
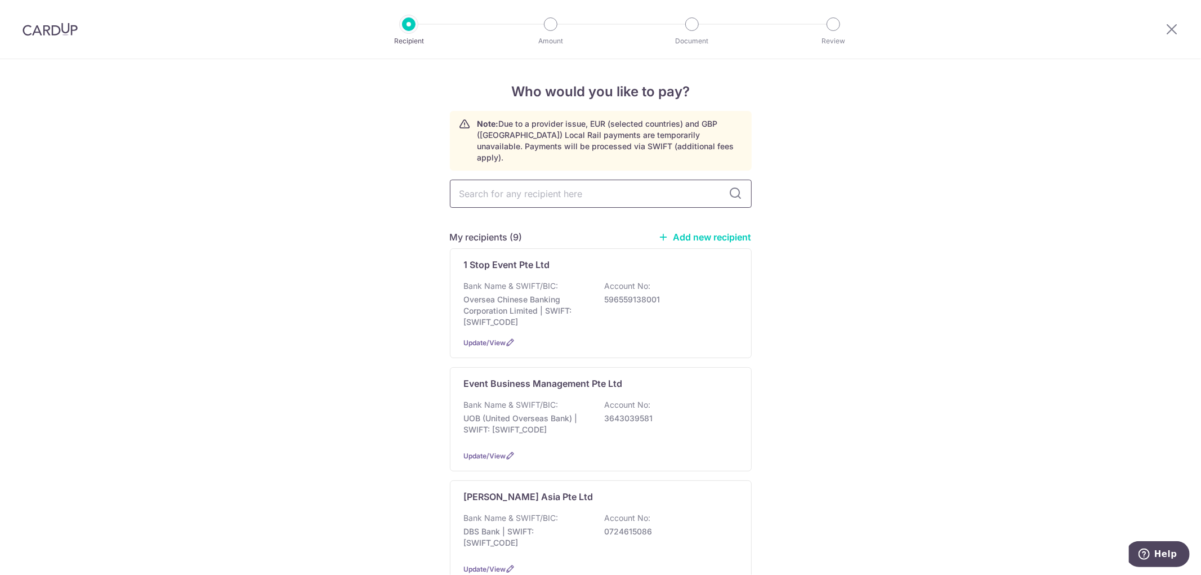
click at [609, 183] on input "text" at bounding box center [601, 194] width 302 height 28
type input "fc"
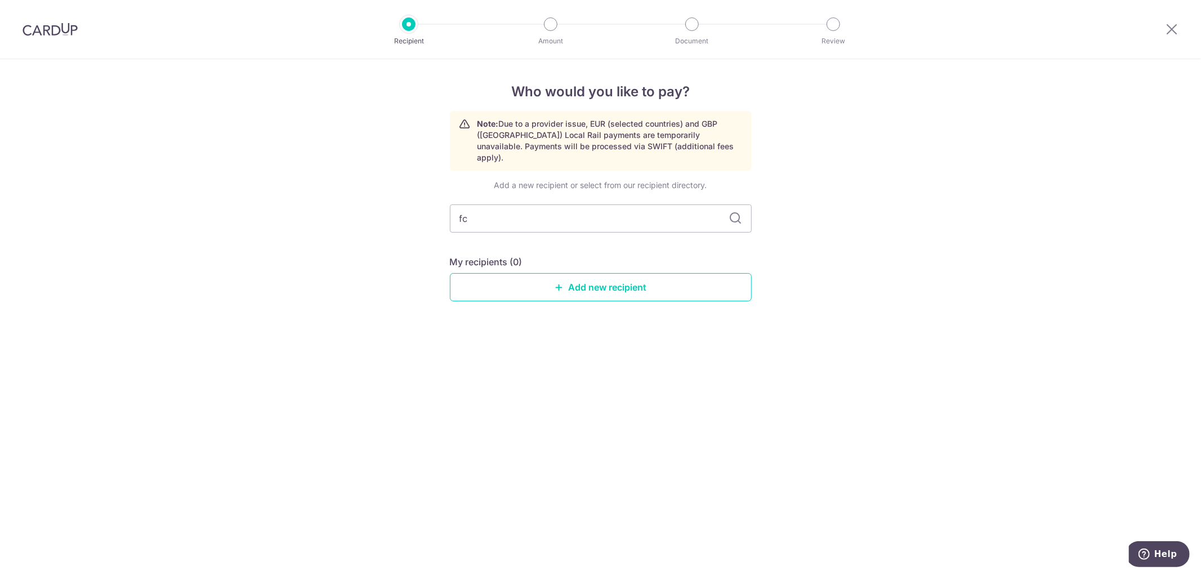
type input "f"
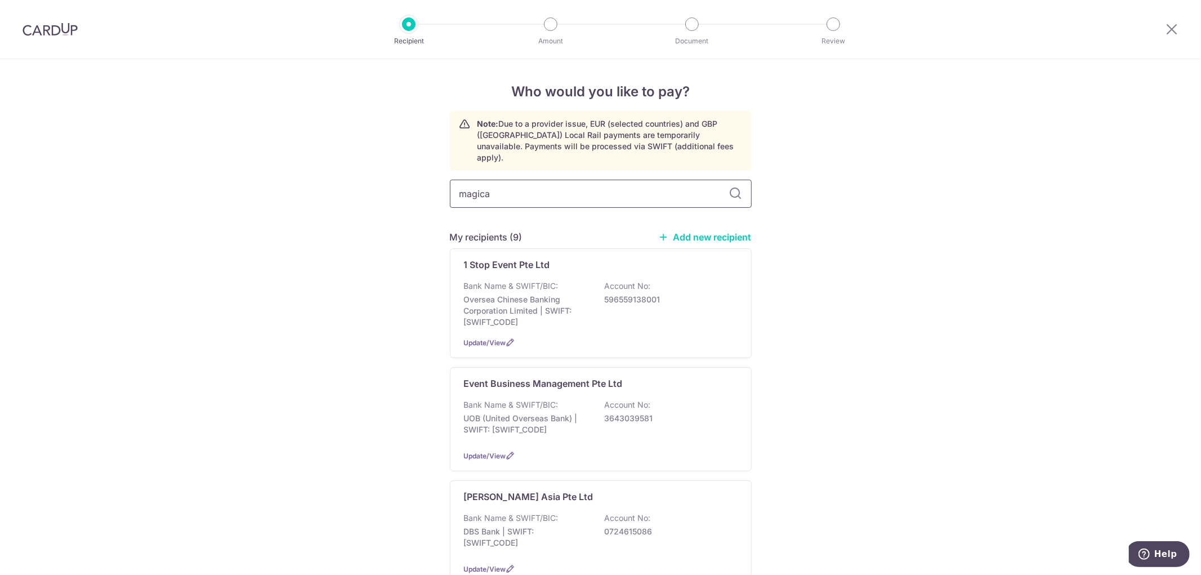
type input "magical"
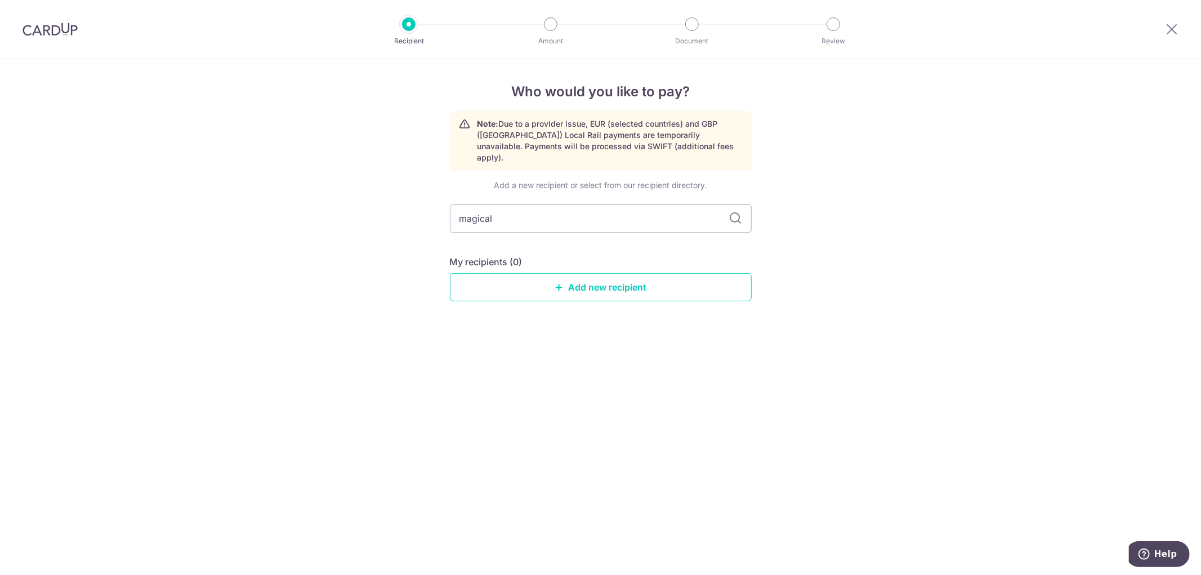
drag, startPoint x: 566, startPoint y: 206, endPoint x: 274, endPoint y: 226, distance: 293.5
click at [298, 225] on div "Who would you like to pay? Note: Due to a provider issue, EUR (selected countri…" at bounding box center [600, 317] width 1201 height 516
type input "spot"
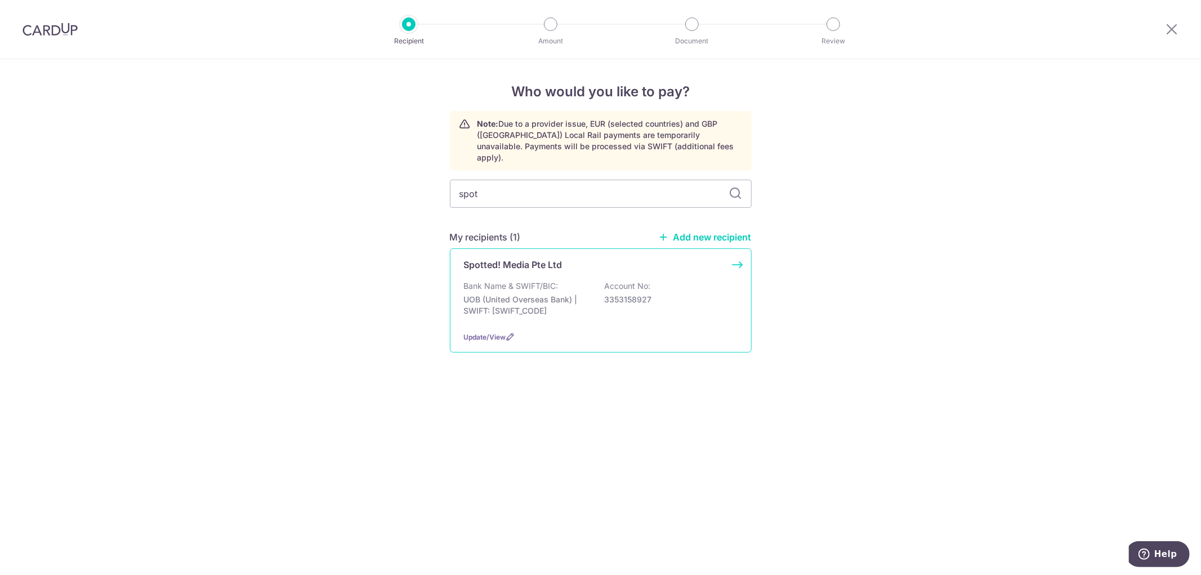
click at [554, 294] on p "UOB (United Overseas Bank) | SWIFT: UOVBSGSGXXX" at bounding box center [527, 305] width 126 height 23
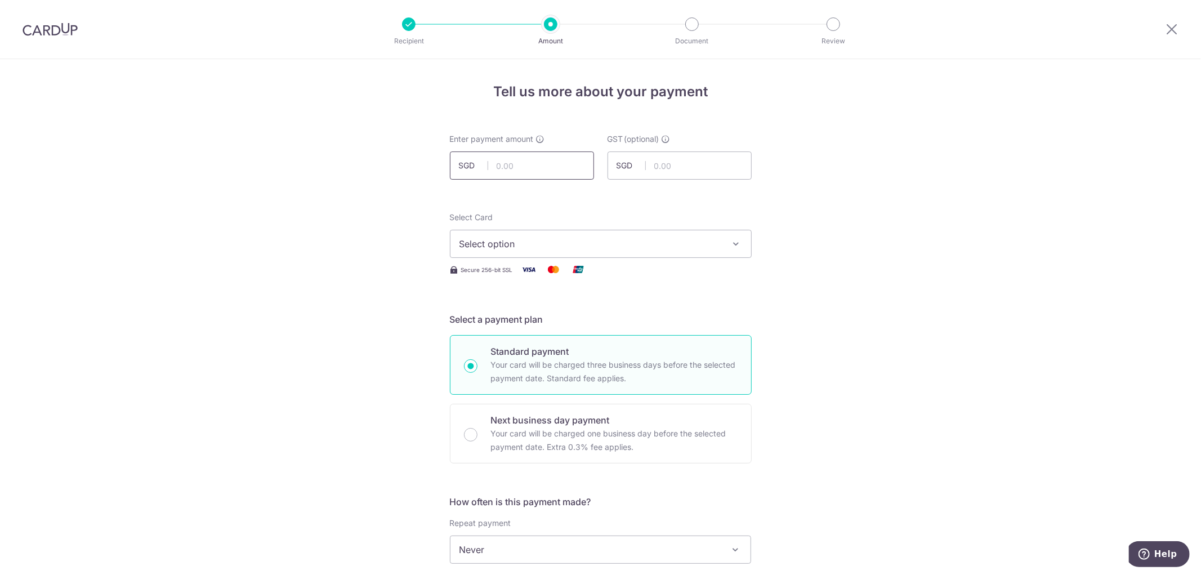
click at [521, 171] on input "text" at bounding box center [522, 165] width 144 height 28
type input "14,000.00"
drag, startPoint x: 984, startPoint y: 340, endPoint x: 818, endPoint y: 310, distance: 168.7
click at [606, 249] on span "Select option" at bounding box center [591, 244] width 262 height 14
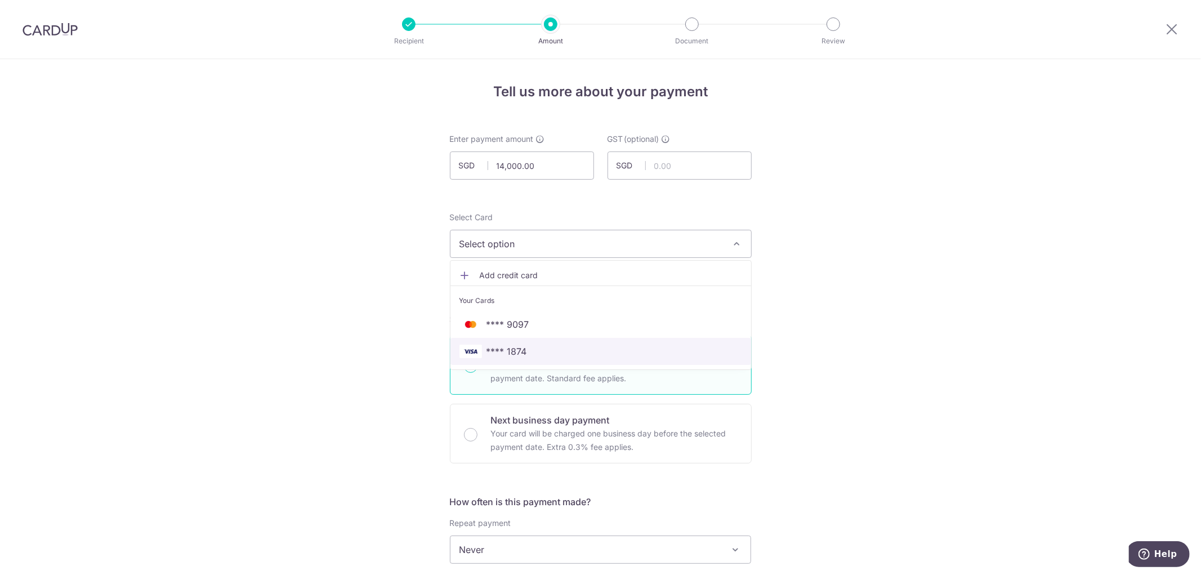
click at [516, 352] on span "**** 1874" at bounding box center [507, 352] width 41 height 14
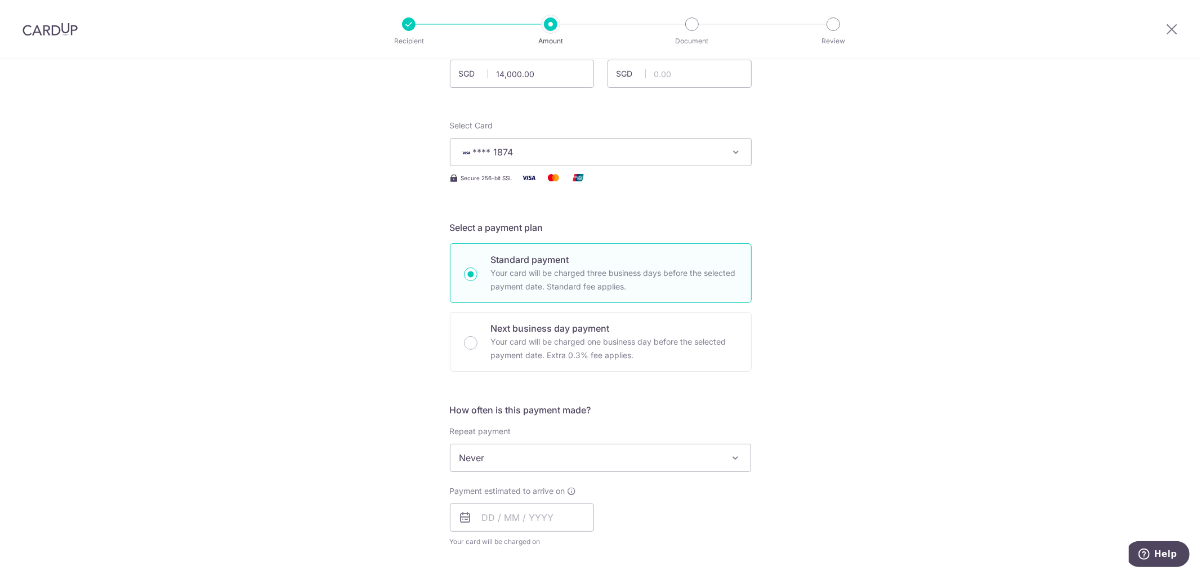
scroll to position [250, 0]
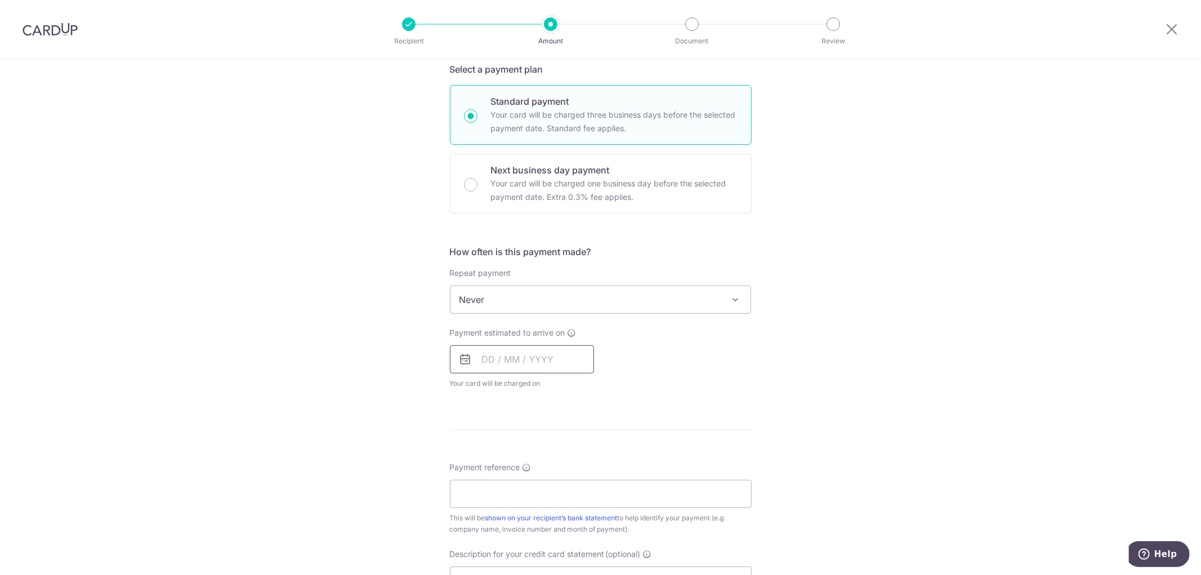
click at [510, 358] on input "text" at bounding box center [522, 359] width 144 height 28
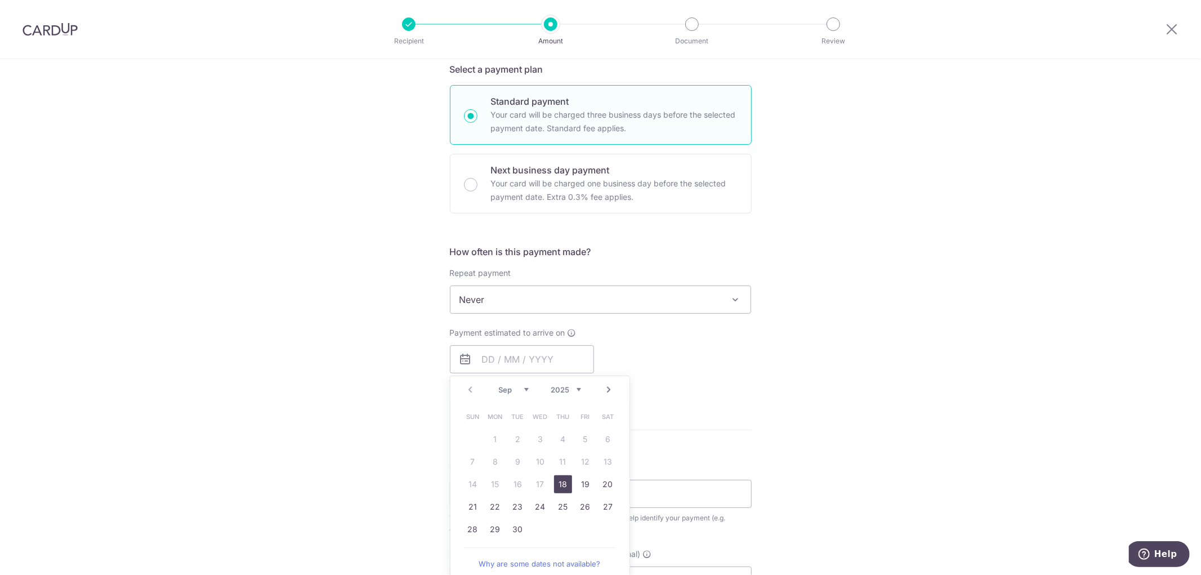
click at [562, 480] on link "18" at bounding box center [563, 484] width 18 height 18
type input "[DATE]"
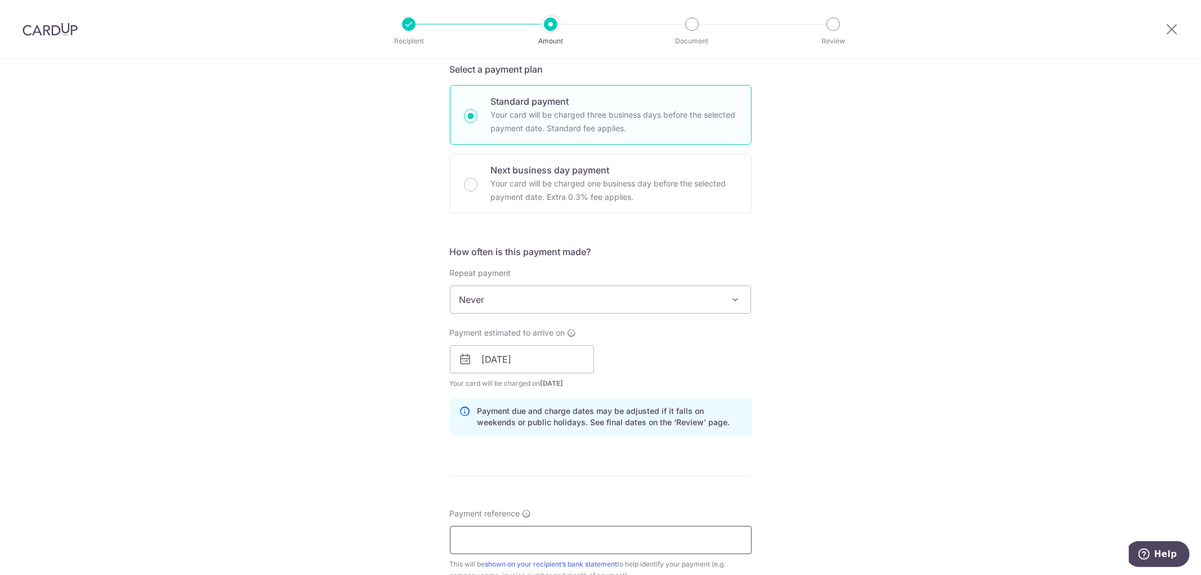
click at [511, 536] on input "Payment reference" at bounding box center [601, 540] width 302 height 28
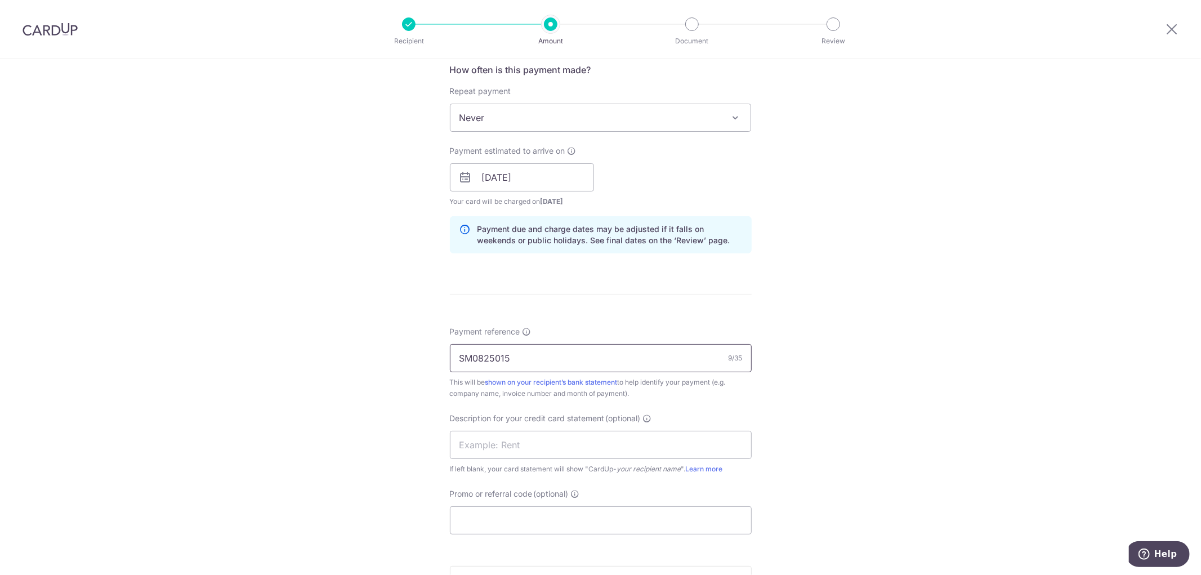
scroll to position [438, 0]
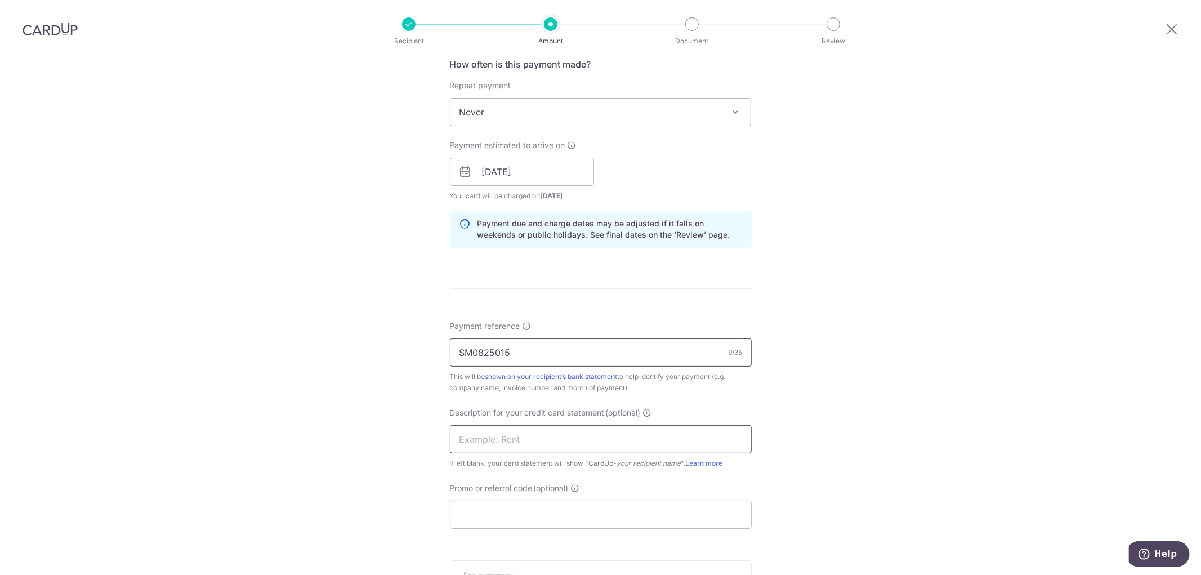
type input "SM0825015"
click at [595, 435] on input "text" at bounding box center [601, 439] width 302 height 28
type input "Roadshow"
click at [526, 518] on input "Promo or referral code (optional)" at bounding box center [601, 515] width 302 height 28
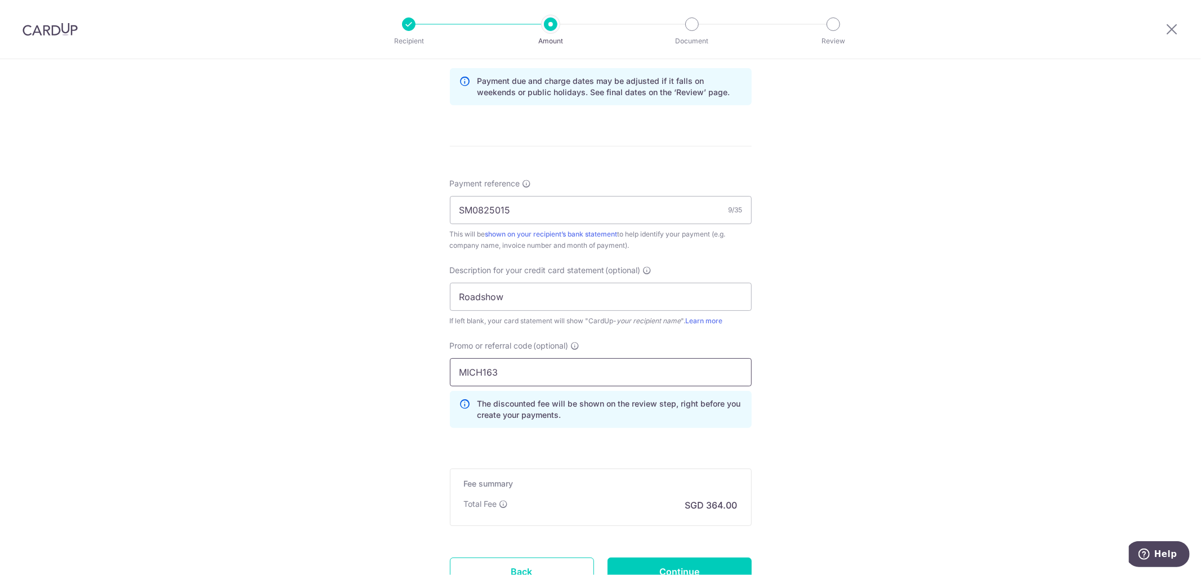
scroll to position [676, 0]
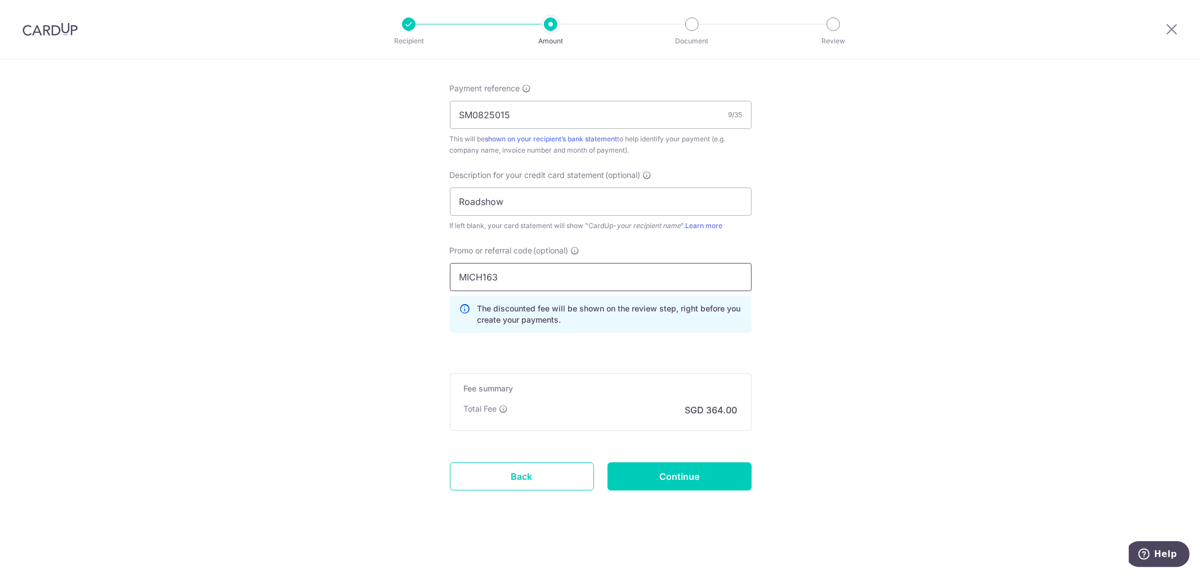
type input "MICH163"
drag, startPoint x: 684, startPoint y: 491, endPoint x: 689, endPoint y: 494, distance: 6.1
click at [687, 479] on input "Continue" at bounding box center [680, 476] width 144 height 28
type input "Create Schedule"
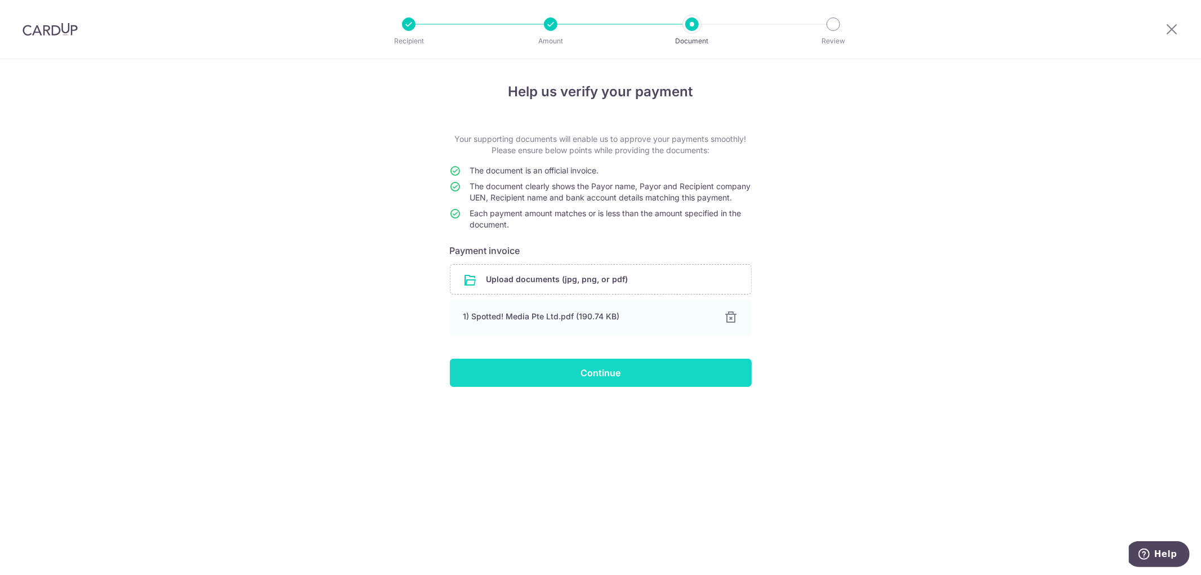
click at [569, 387] on input "Continue" at bounding box center [601, 373] width 302 height 28
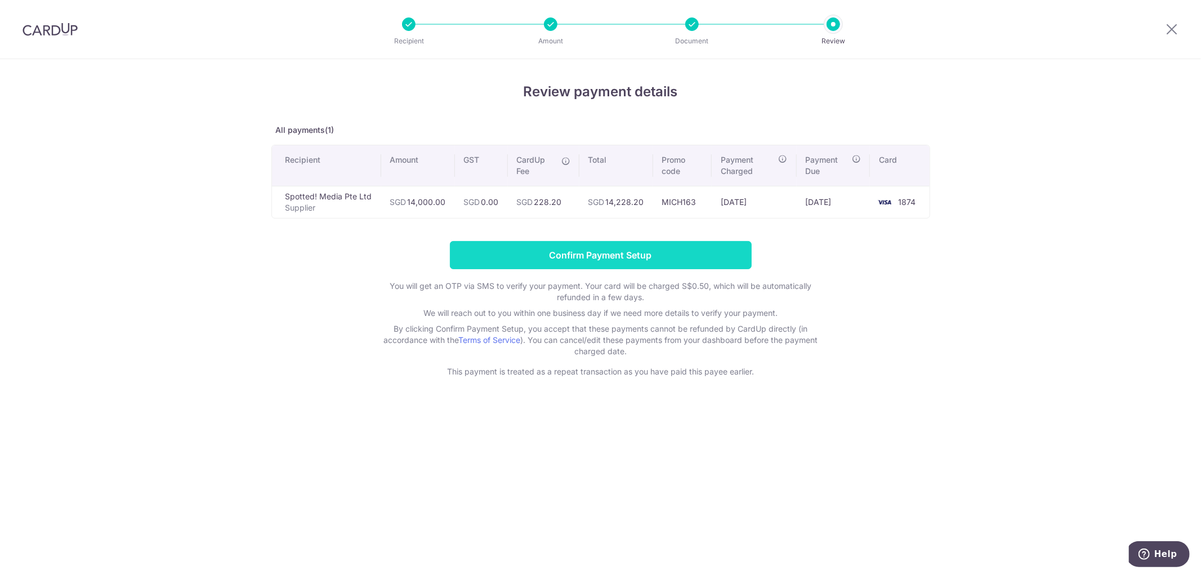
click at [589, 265] on input "Confirm Payment Setup" at bounding box center [601, 255] width 302 height 28
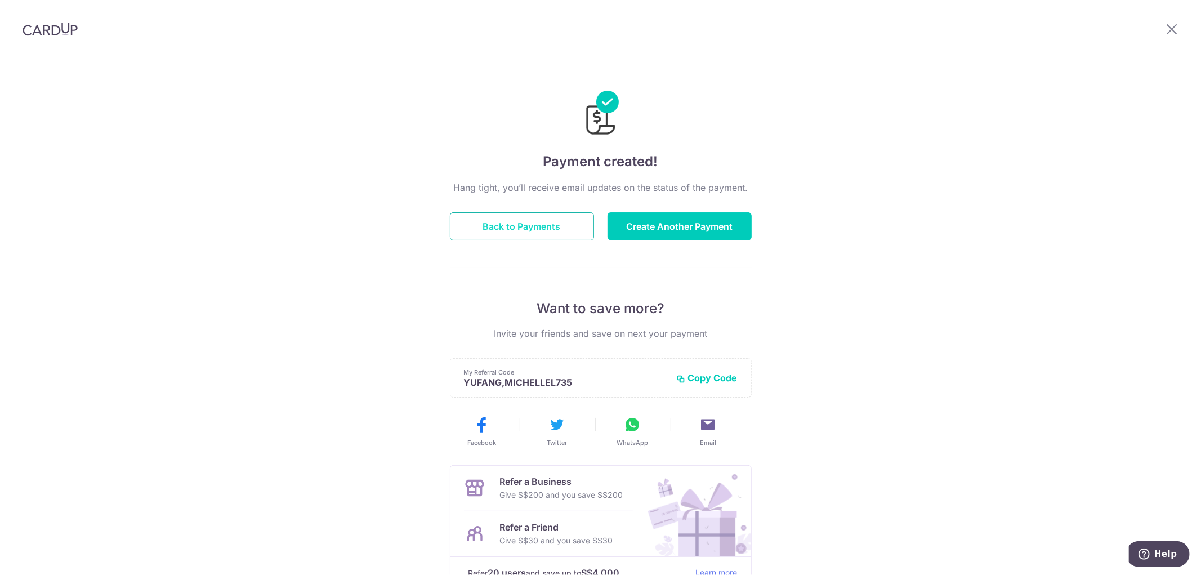
click at [554, 233] on button "Back to Payments" at bounding box center [522, 226] width 144 height 28
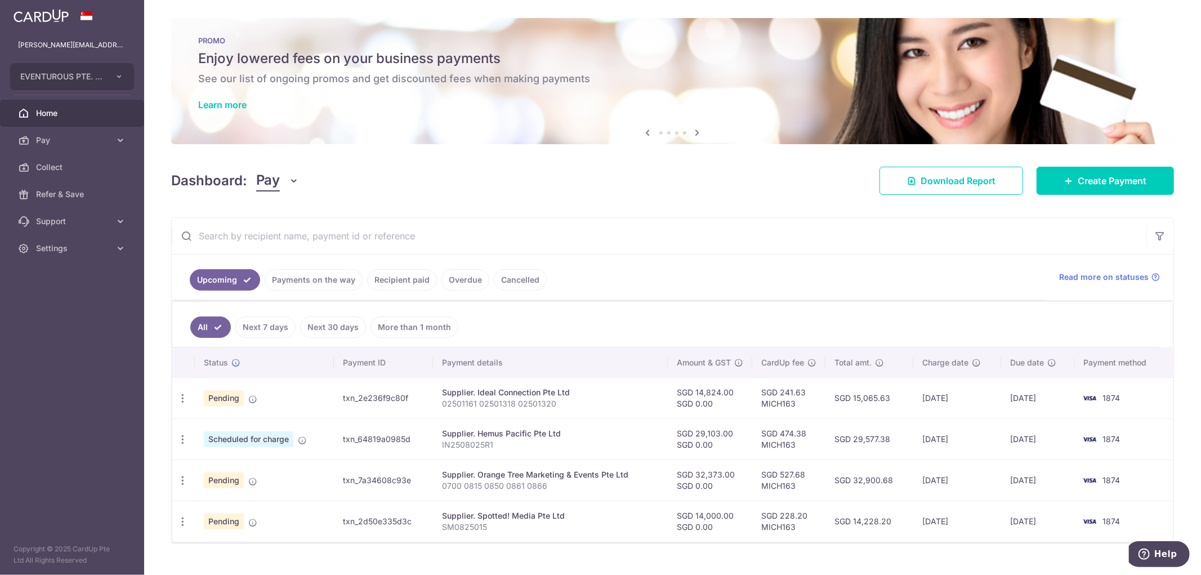
scroll to position [23, 0]
